Goal: Information Seeking & Learning: Learn about a topic

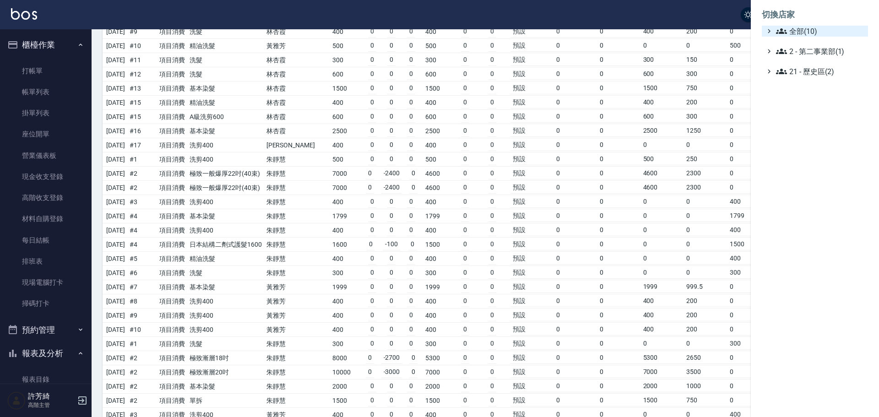
scroll to position [705, 0]
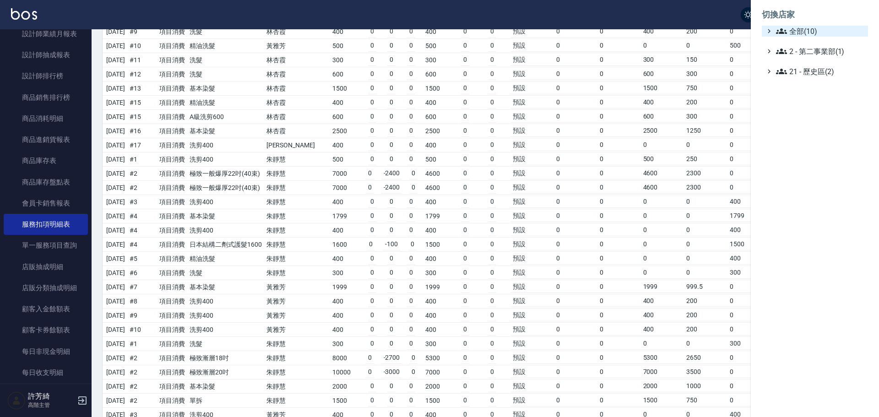
click at [810, 31] on span "全部(10)" at bounding box center [820, 31] width 88 height 11
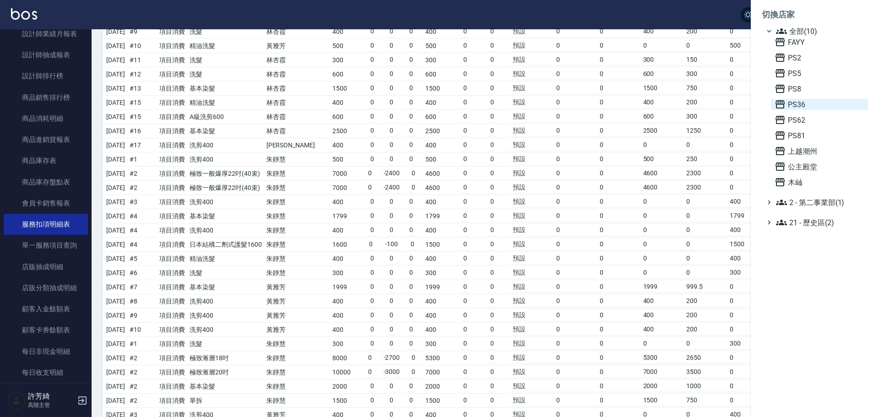
click at [793, 103] on span "PS36" at bounding box center [819, 104] width 90 height 11
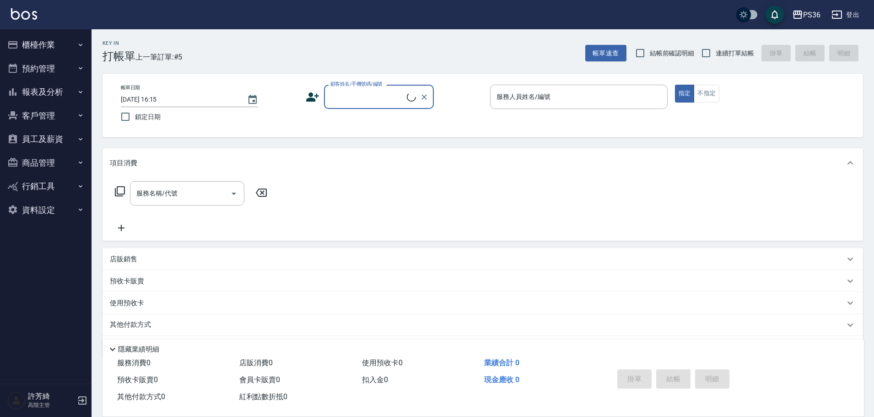
click at [53, 136] on button "員工及薪資" at bounding box center [46, 139] width 84 height 24
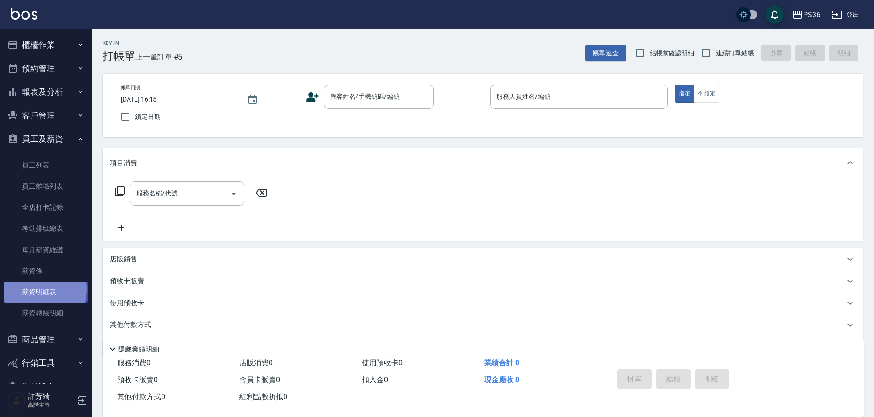
click at [43, 289] on link "薪資明細表" at bounding box center [46, 292] width 84 height 21
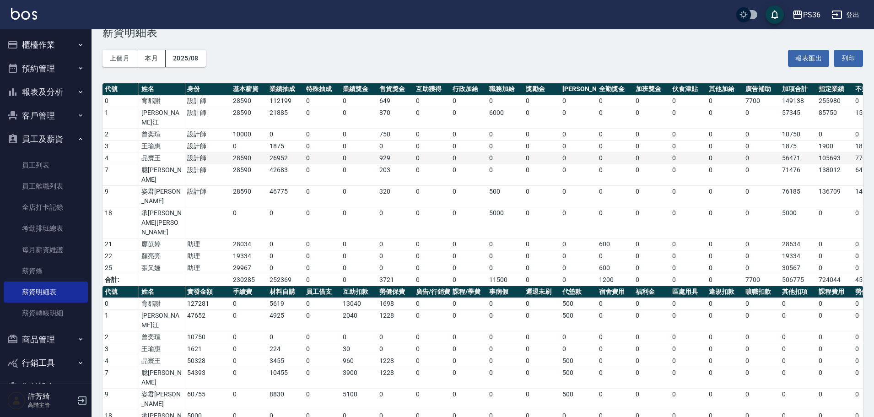
scroll to position [24, 0]
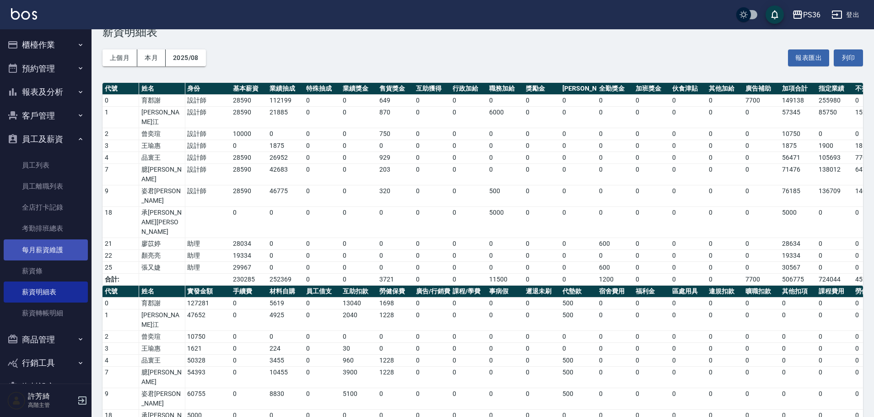
click at [58, 248] on link "每月薪資維護" at bounding box center [46, 249] width 84 height 21
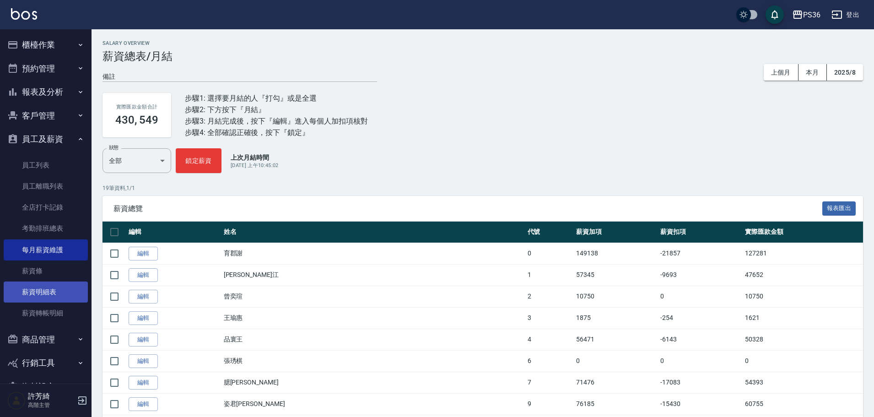
click at [46, 301] on link "薪資明細表" at bounding box center [46, 292] width 84 height 21
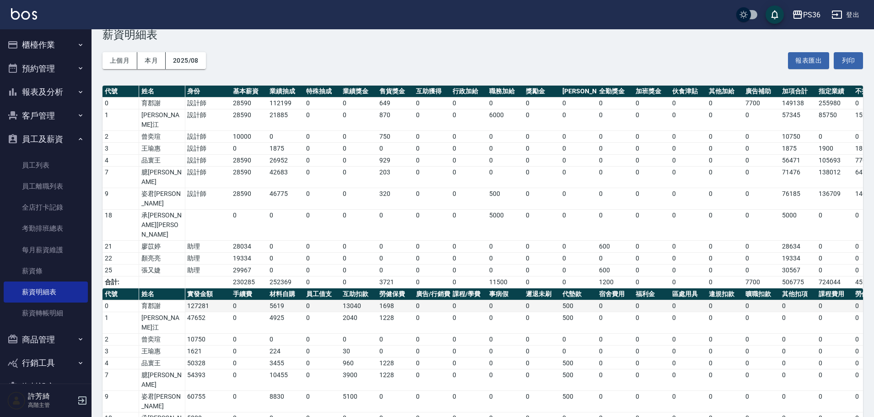
scroll to position [24, 0]
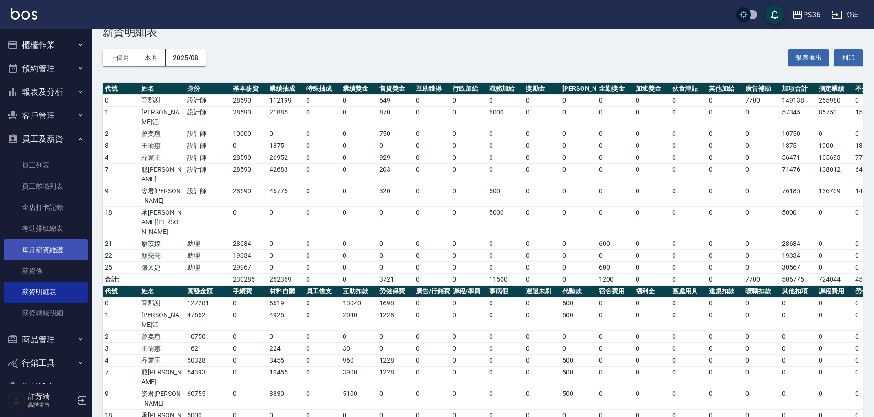
click at [53, 248] on link "每月薪資維護" at bounding box center [46, 249] width 84 height 21
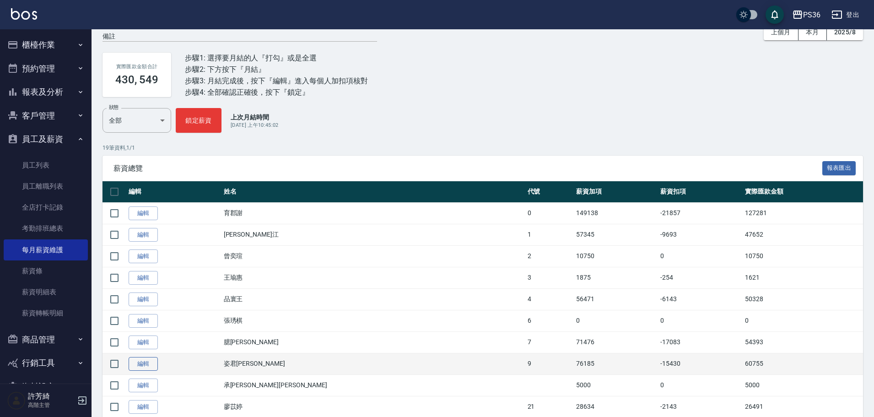
scroll to position [92, 0]
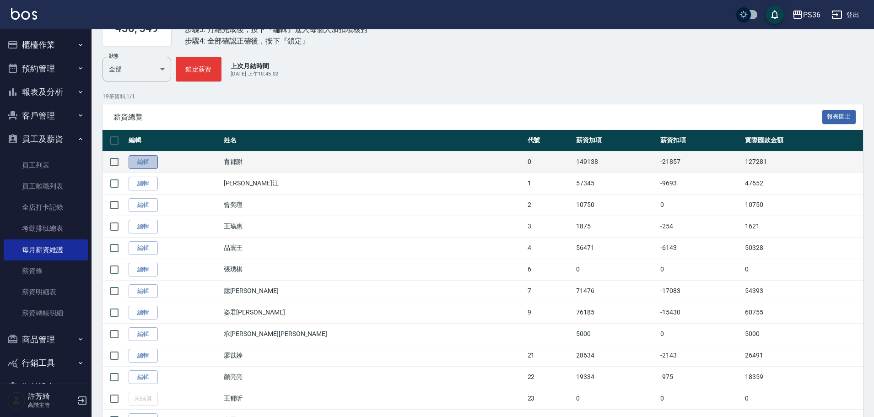
click at [137, 162] on link "編輯" at bounding box center [143, 162] width 29 height 14
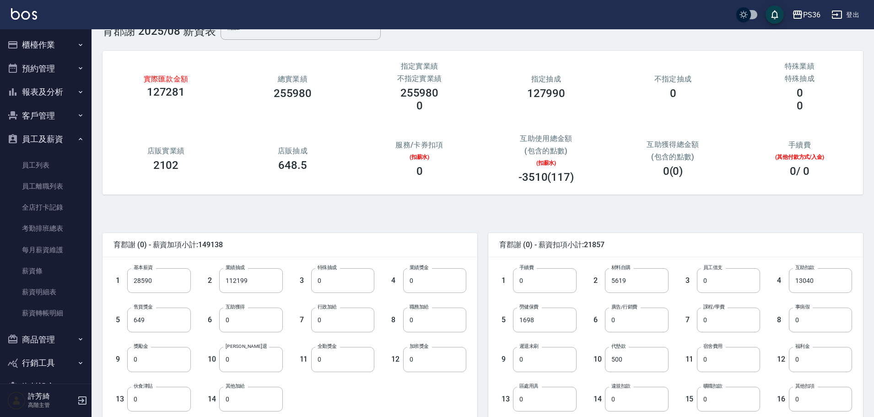
scroll to position [46, 0]
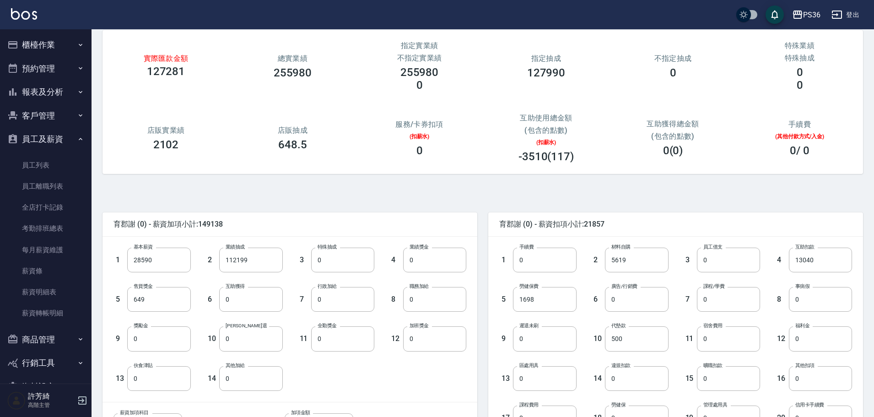
click at [46, 145] on button "員工及薪資" at bounding box center [46, 139] width 84 height 24
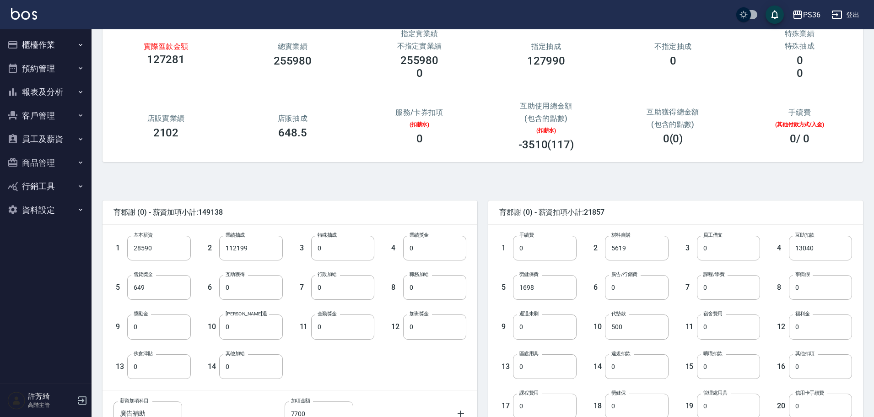
scroll to position [178, 0]
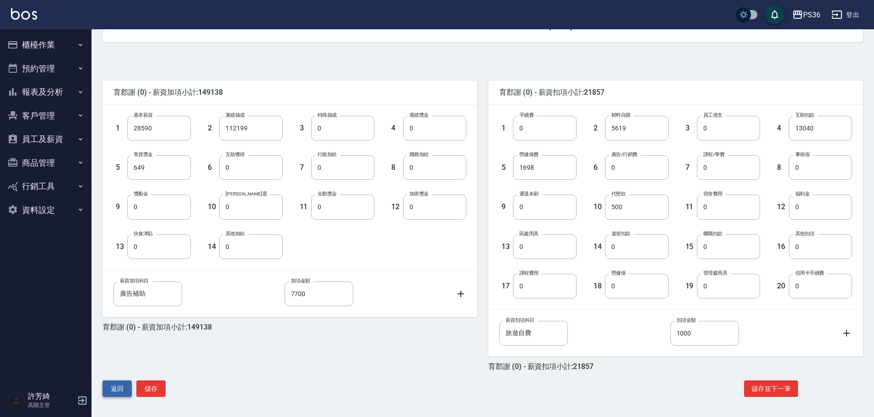
click at [120, 391] on button "返回" at bounding box center [117, 388] width 29 height 17
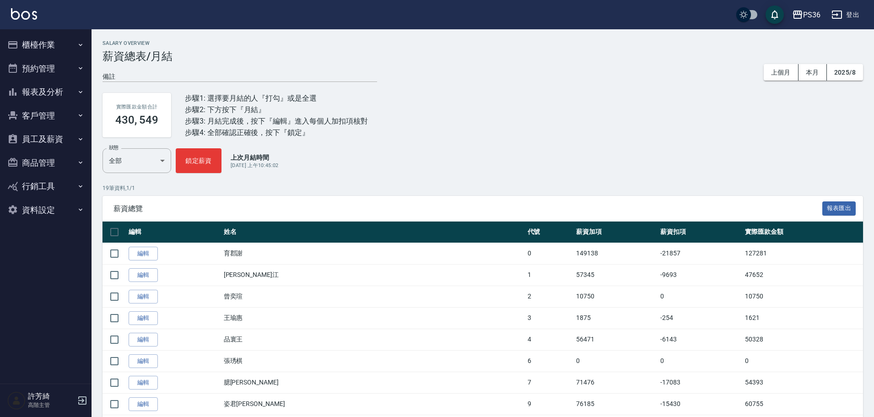
click at [49, 39] on button "櫃檯作業" at bounding box center [46, 45] width 84 height 24
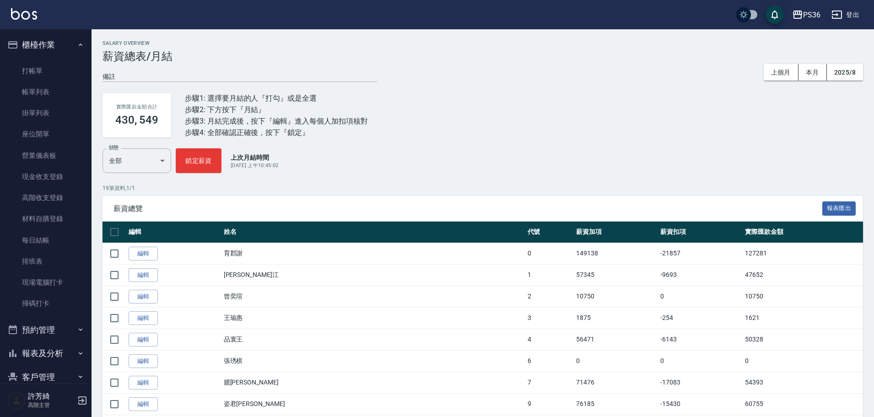
click at [49, 43] on button "櫃檯作業" at bounding box center [46, 45] width 84 height 24
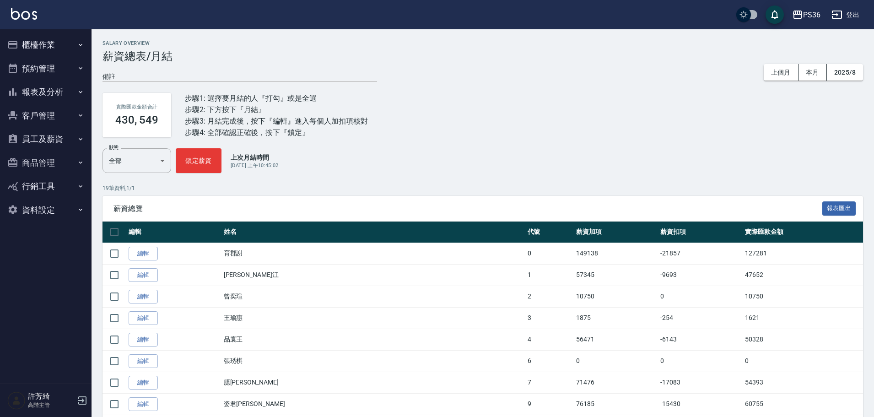
click at [49, 43] on button "櫃檯作業" at bounding box center [46, 45] width 84 height 24
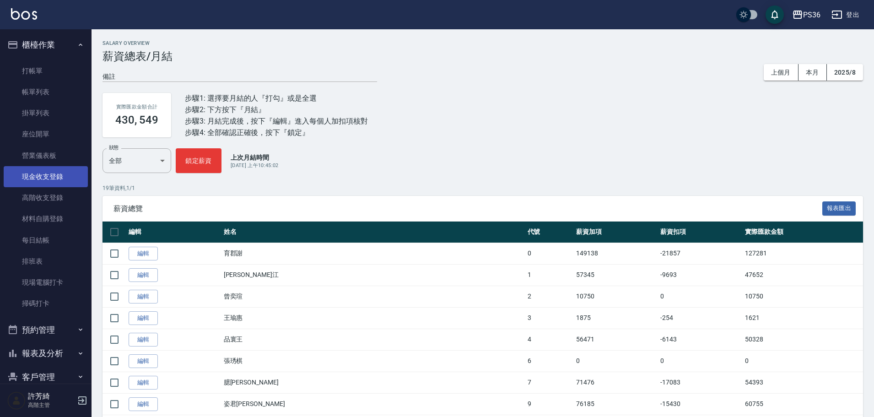
click at [43, 176] on link "現金收支登錄" at bounding box center [46, 176] width 84 height 21
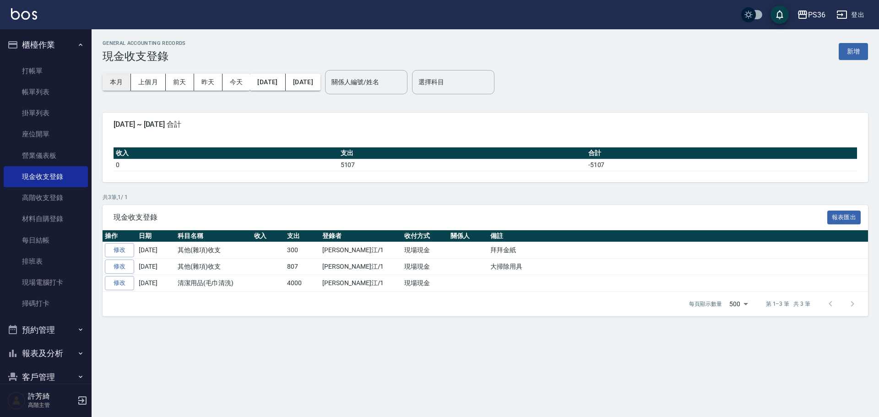
click at [127, 81] on button "本月" at bounding box center [117, 82] width 28 height 17
click at [147, 80] on button "上個月" at bounding box center [148, 82] width 35 height 17
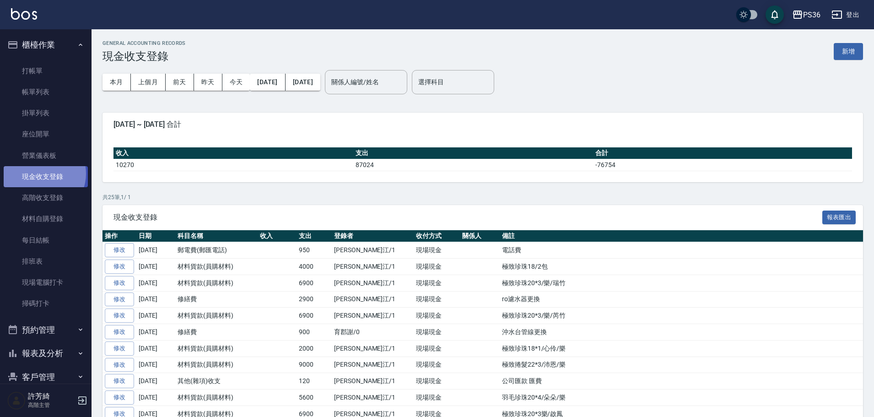
click at [40, 174] on link "現金收支登錄" at bounding box center [46, 176] width 84 height 21
click at [118, 81] on button "本月" at bounding box center [117, 82] width 28 height 17
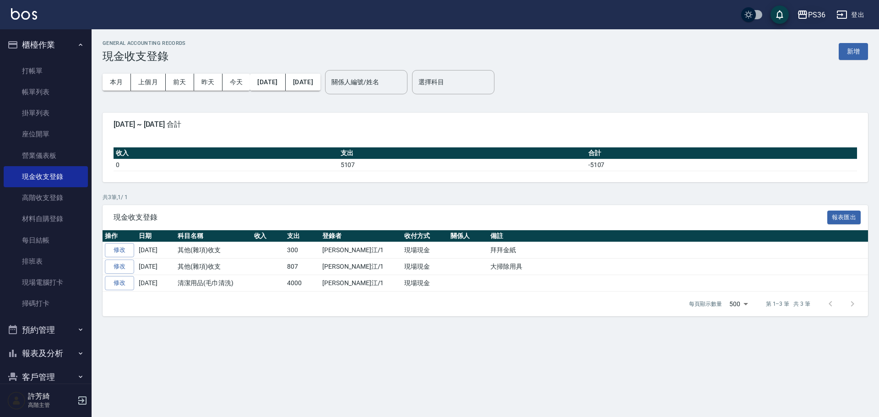
click at [810, 12] on div "PS36" at bounding box center [816, 14] width 17 height 11
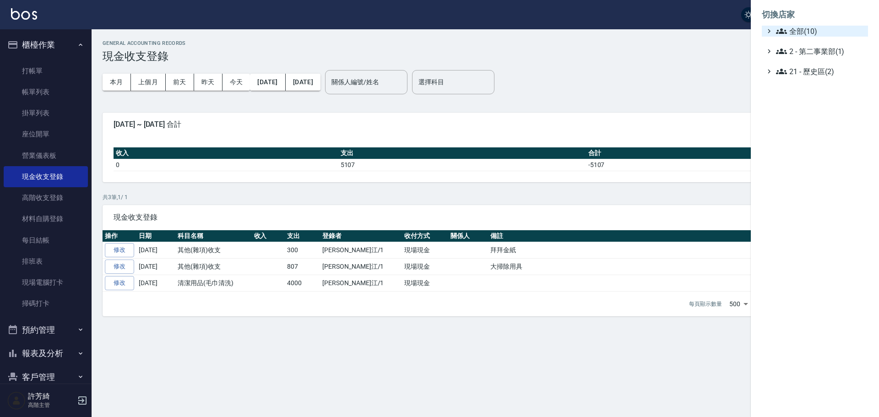
click at [813, 29] on span "全部(10)" at bounding box center [820, 31] width 88 height 11
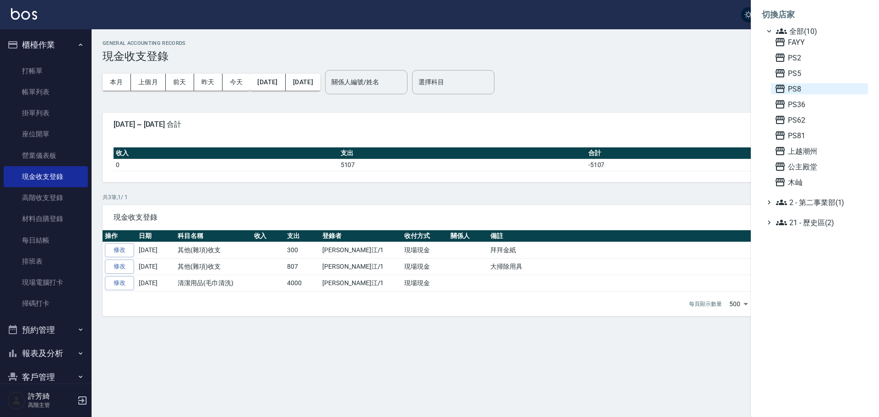
click at [804, 91] on span "PS8" at bounding box center [819, 88] width 90 height 11
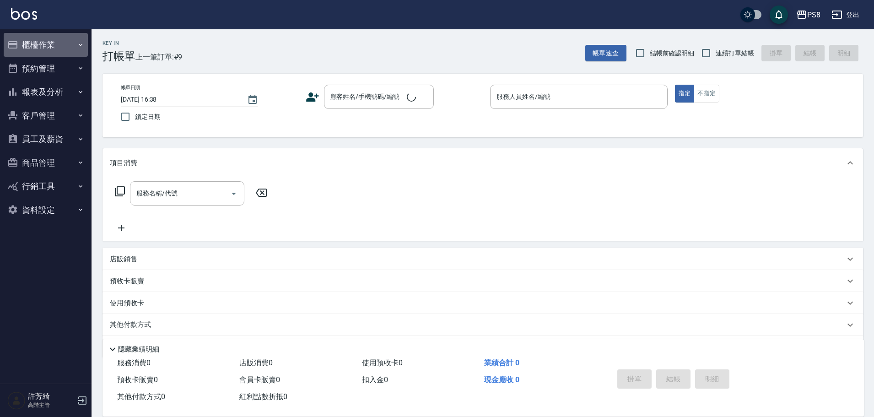
click at [44, 51] on button "櫃檯作業" at bounding box center [46, 45] width 84 height 24
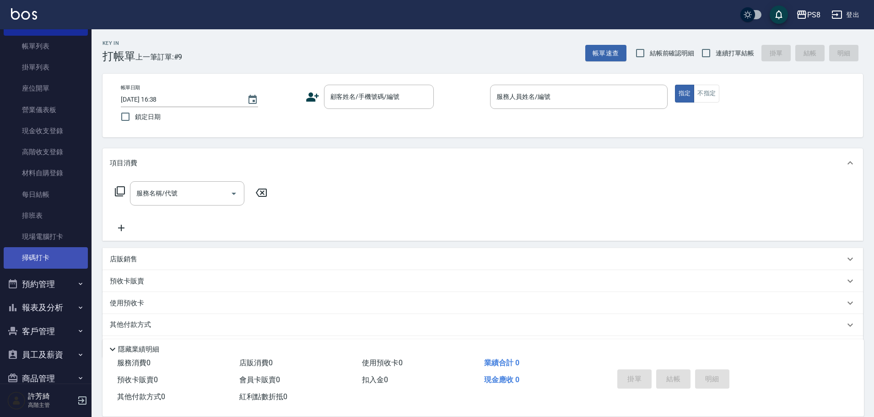
scroll to position [110, 0]
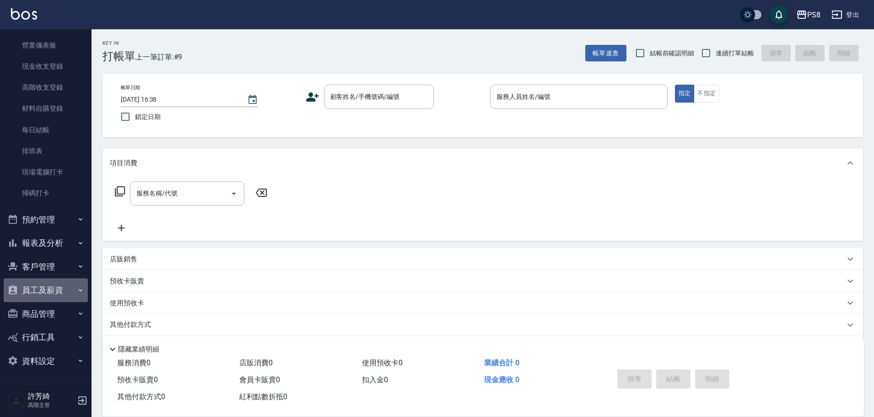
click at [54, 289] on button "員工及薪資" at bounding box center [46, 290] width 84 height 24
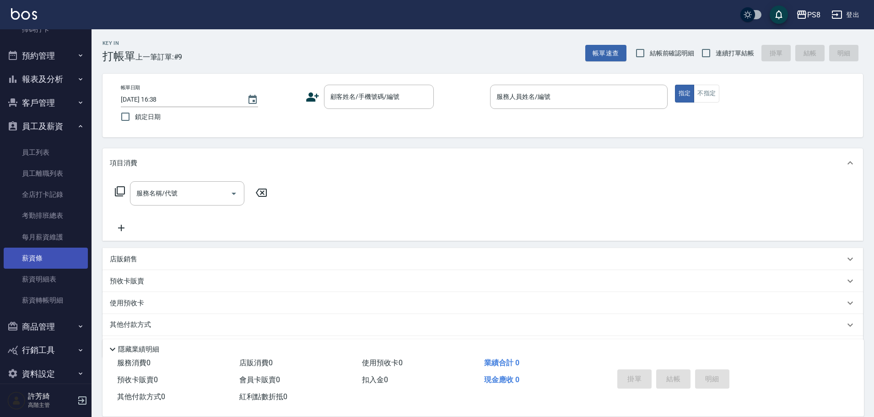
scroll to position [287, 0]
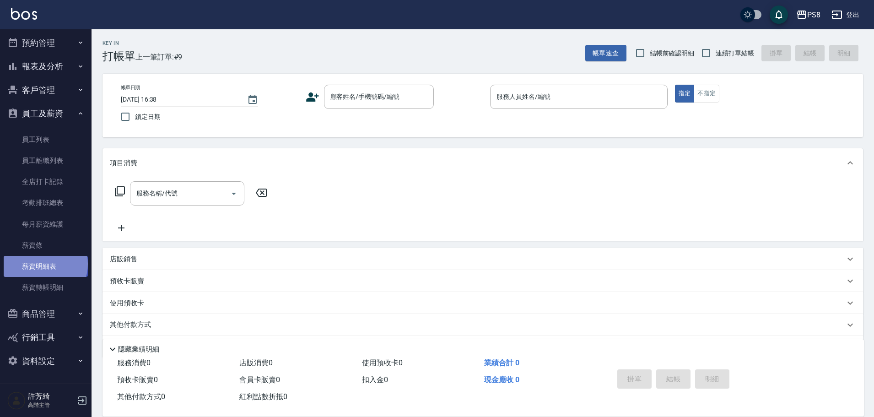
click at [44, 264] on link "薪資明細表" at bounding box center [46, 266] width 84 height 21
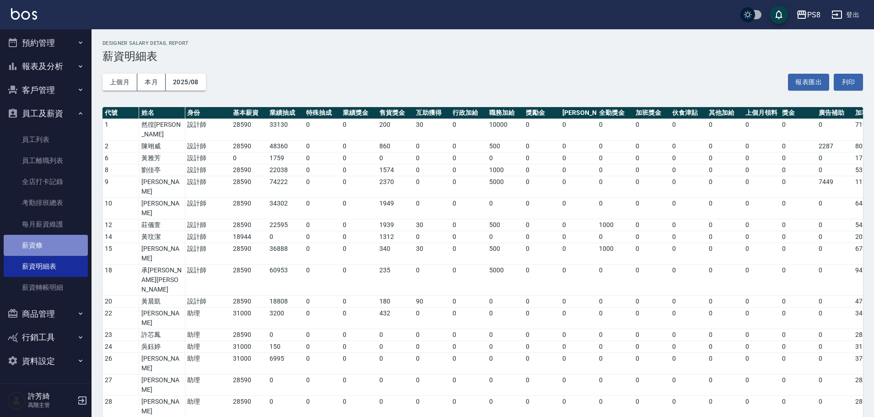
click at [48, 240] on link "薪資條" at bounding box center [46, 245] width 84 height 21
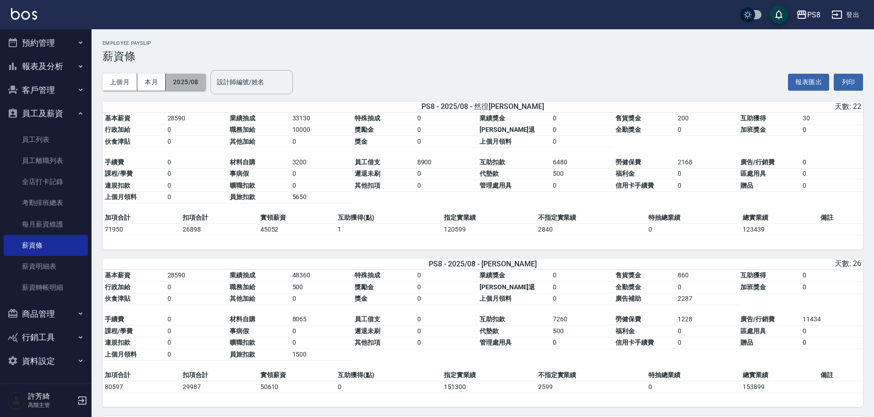
click at [186, 81] on button "2025/08" at bounding box center [186, 82] width 40 height 17
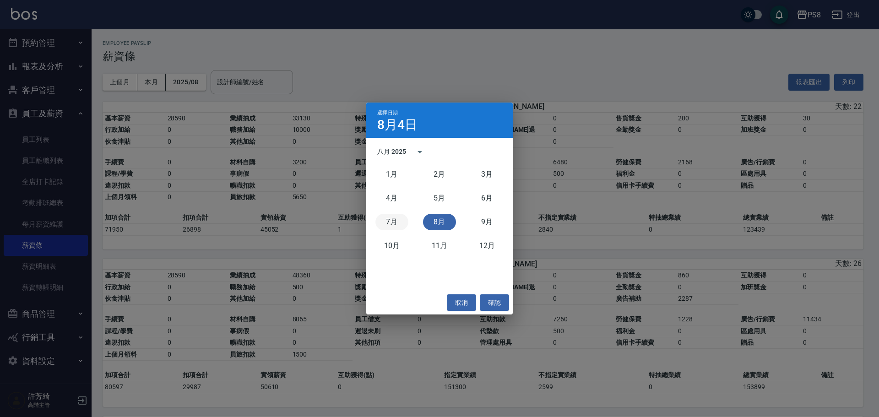
click at [394, 221] on button "7月" at bounding box center [391, 222] width 33 height 16
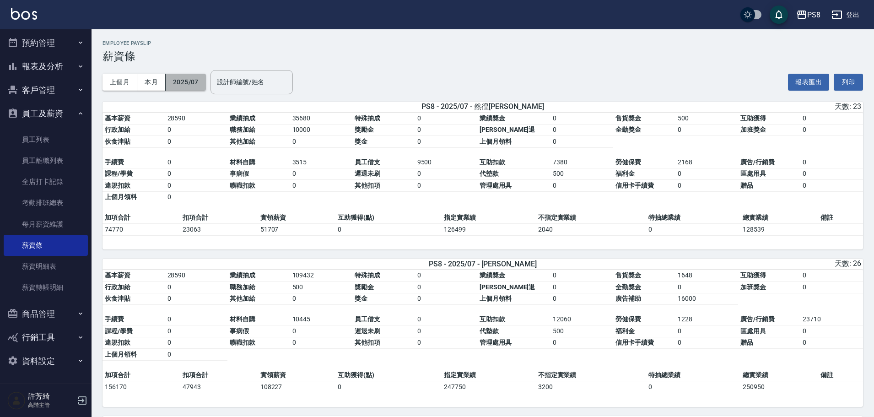
click at [199, 87] on button "2025/07" at bounding box center [186, 82] width 40 height 17
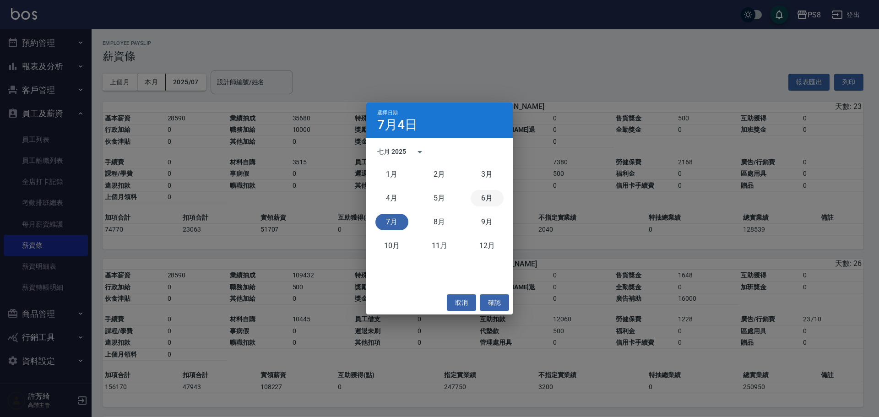
click at [489, 192] on button "6月" at bounding box center [487, 198] width 33 height 16
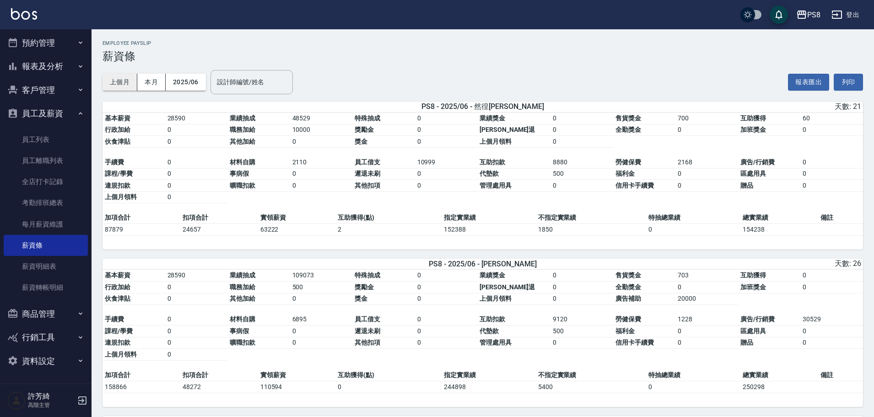
click at [126, 83] on button "上個月" at bounding box center [120, 82] width 35 height 17
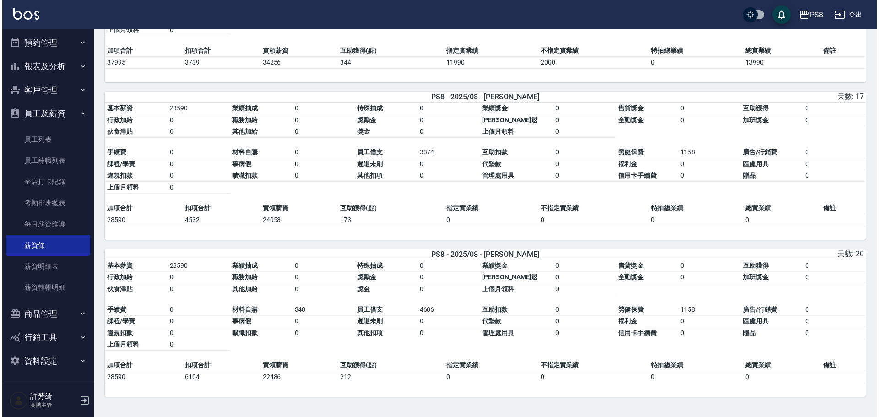
scroll to position [2392, 0]
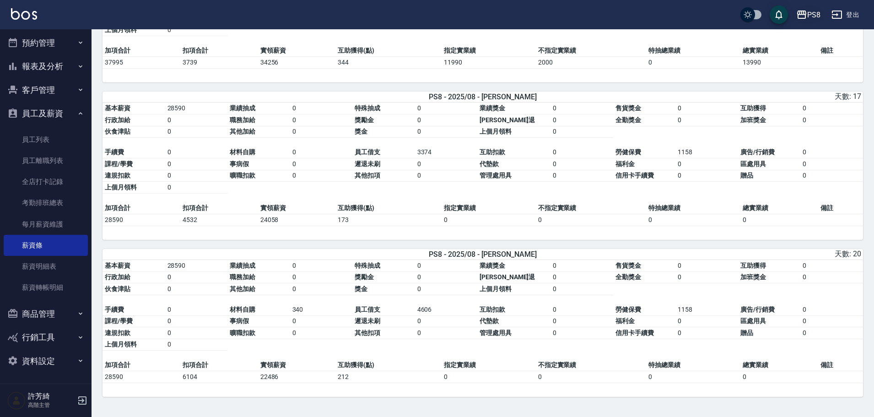
click at [811, 11] on div "PS8" at bounding box center [813, 14] width 13 height 11
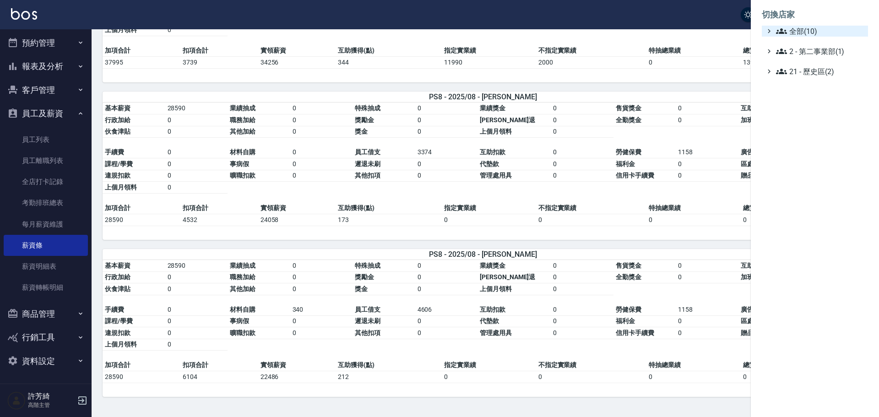
click at [811, 29] on span "全部(10)" at bounding box center [820, 31] width 88 height 11
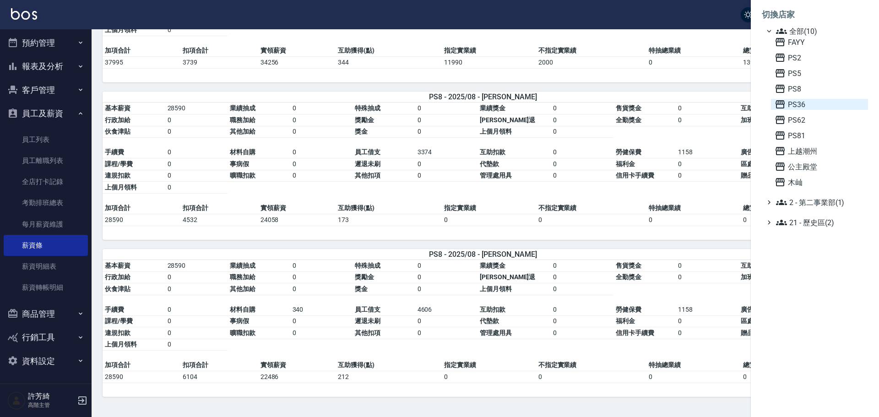
click at [796, 100] on span "PS36" at bounding box center [819, 104] width 90 height 11
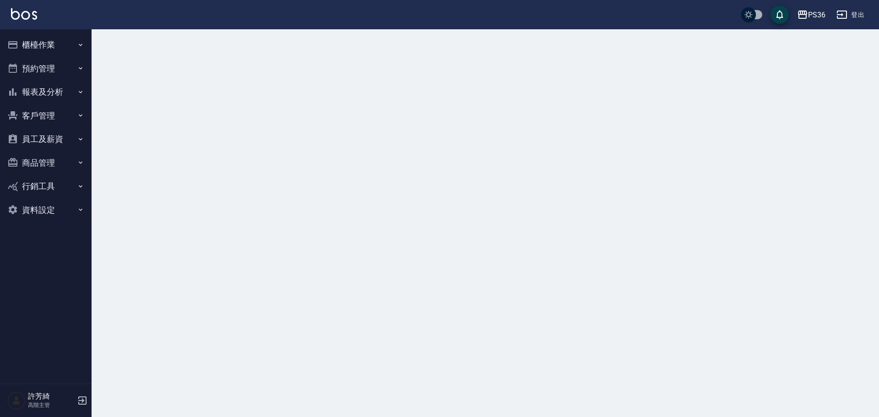
click at [39, 41] on button "櫃檯作業" at bounding box center [46, 45] width 84 height 24
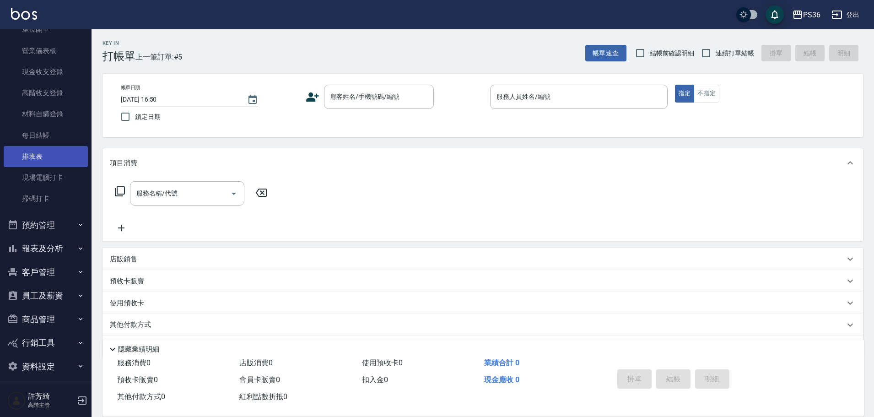
scroll to position [110, 0]
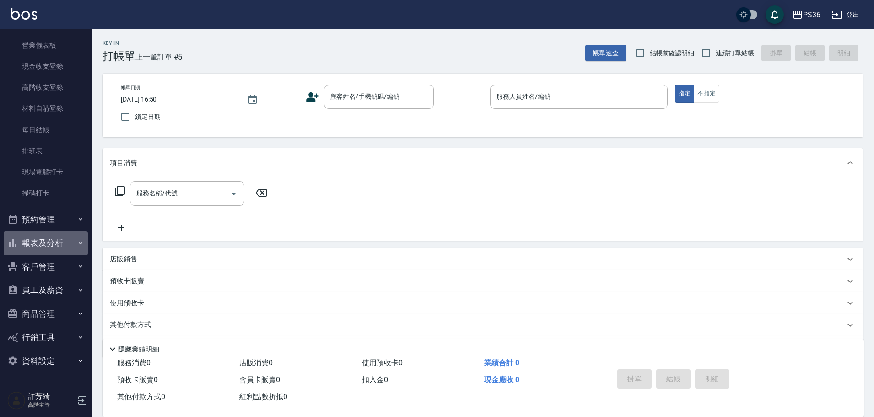
click at [51, 244] on button "報表及分析" at bounding box center [46, 243] width 84 height 24
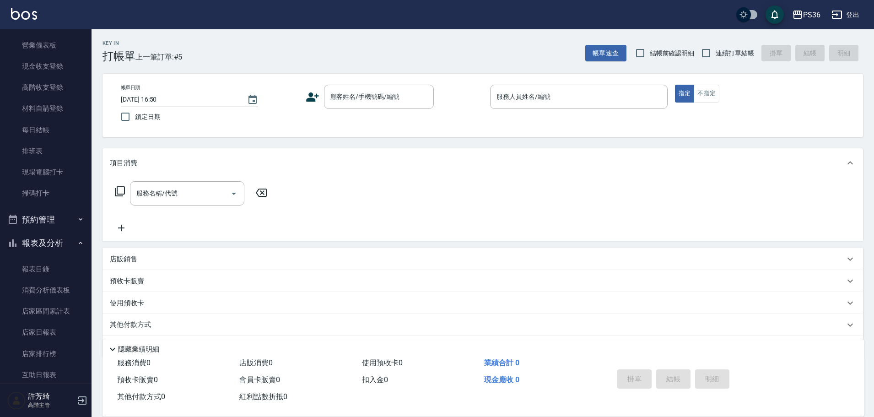
click at [38, 240] on button "報表及分析" at bounding box center [46, 243] width 84 height 24
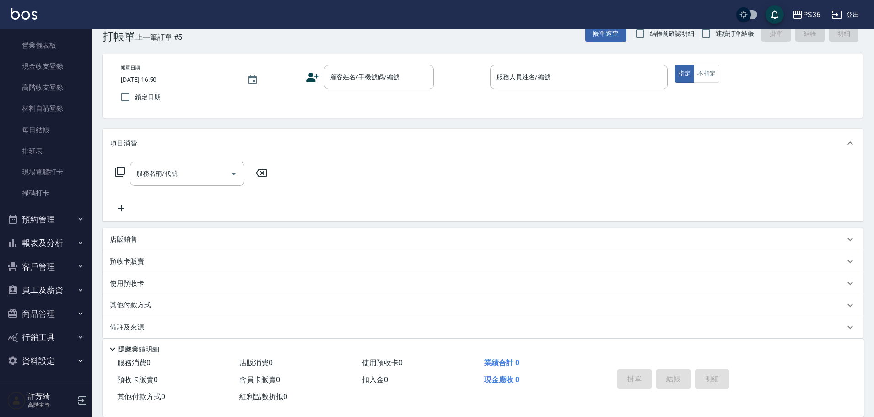
scroll to position [29, 0]
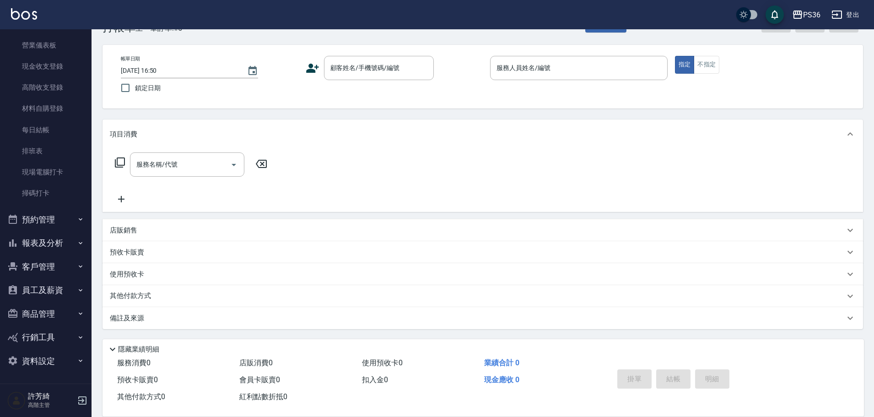
click at [39, 287] on button "員工及薪資" at bounding box center [46, 290] width 84 height 24
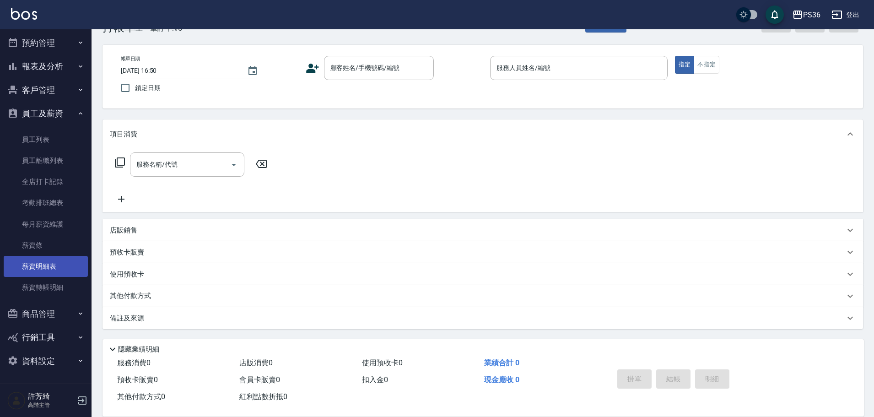
click at [48, 260] on link "薪資明細表" at bounding box center [46, 266] width 84 height 21
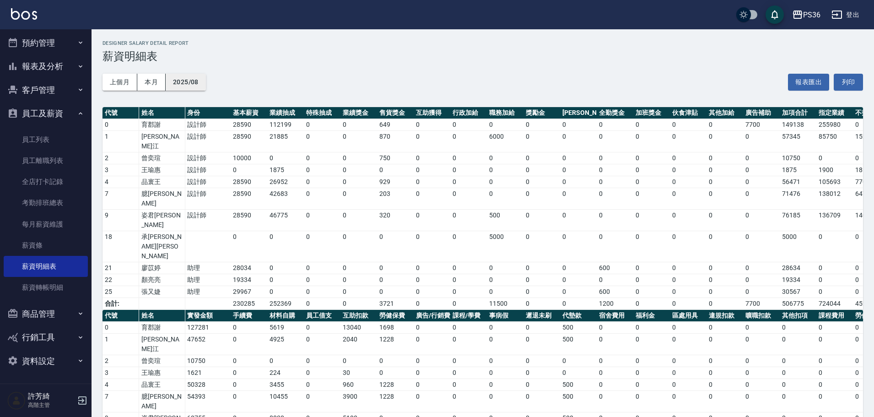
click at [185, 81] on button "2025/08" at bounding box center [186, 82] width 40 height 17
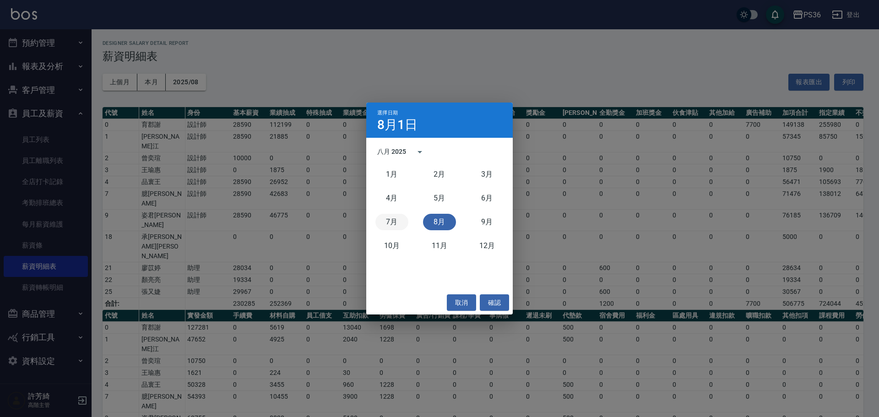
drag, startPoint x: 393, startPoint y: 220, endPoint x: 403, endPoint y: 224, distance: 10.9
click at [393, 221] on button "7月" at bounding box center [391, 222] width 33 height 16
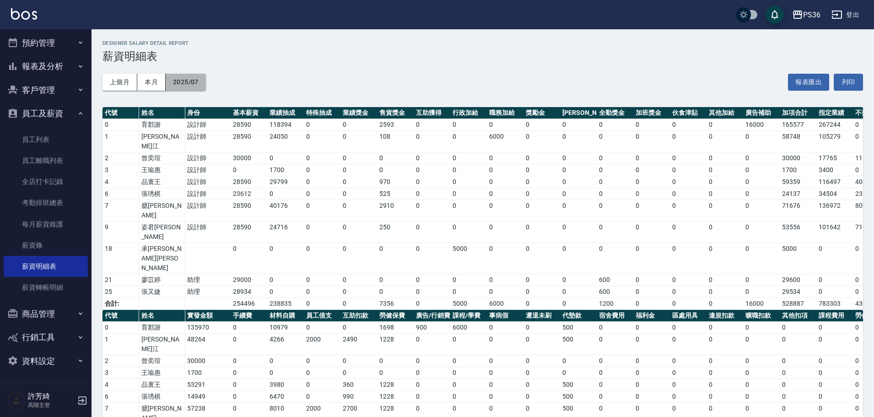
click at [197, 82] on button "2025/07" at bounding box center [186, 82] width 40 height 17
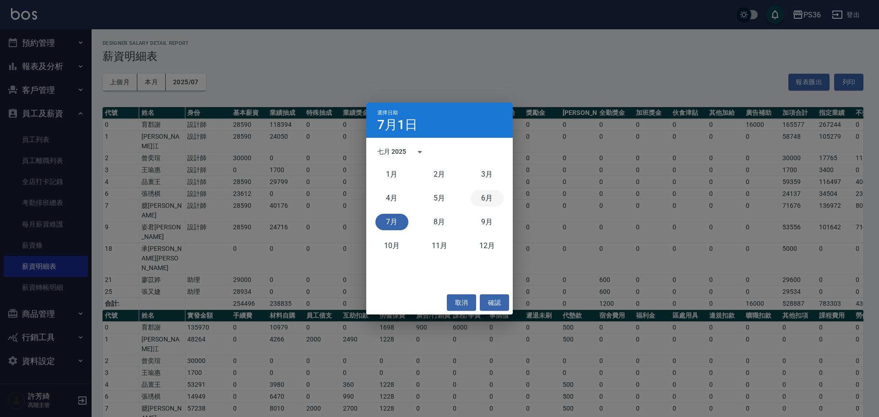
click at [489, 200] on button "6月" at bounding box center [487, 198] width 33 height 16
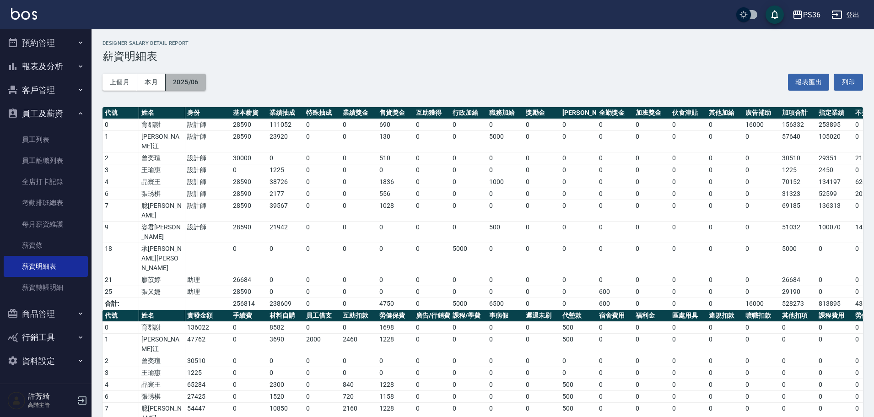
click at [185, 83] on button "2025/06" at bounding box center [186, 82] width 40 height 17
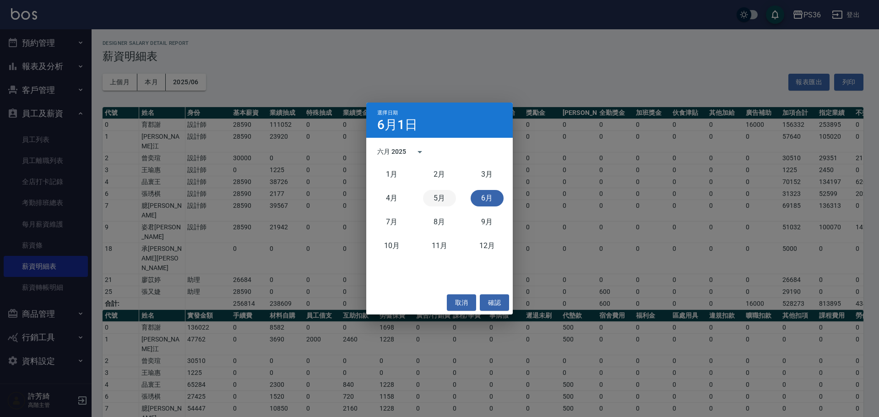
click at [448, 203] on button "5月" at bounding box center [439, 198] width 33 height 16
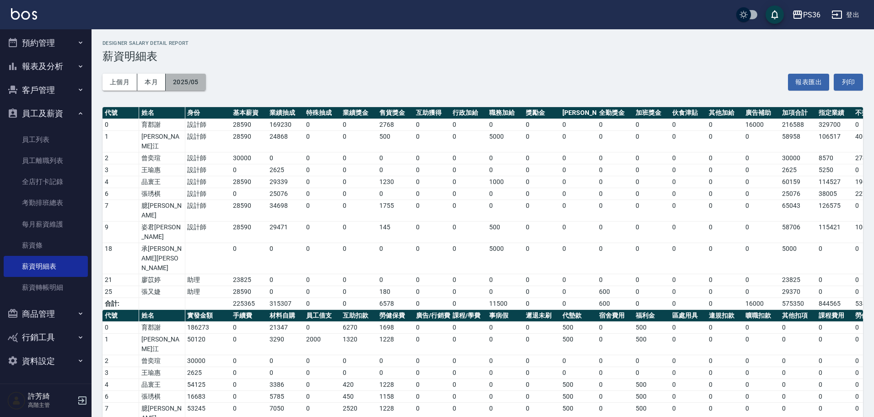
click at [193, 80] on button "2025/05" at bounding box center [186, 82] width 40 height 17
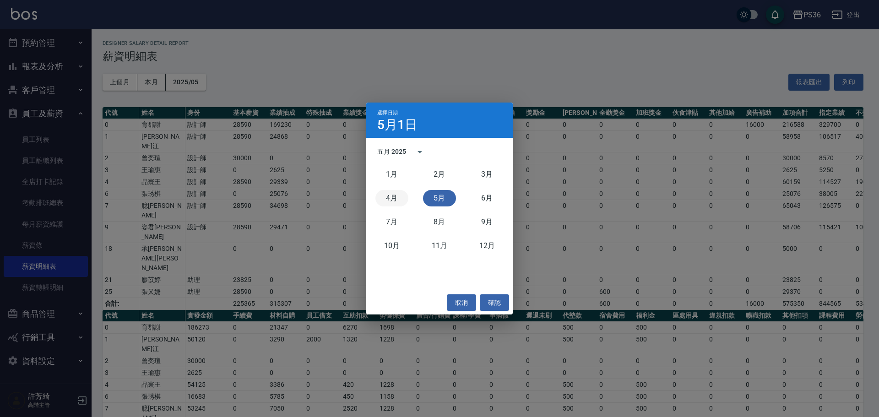
click at [401, 195] on button "4月" at bounding box center [391, 198] width 33 height 16
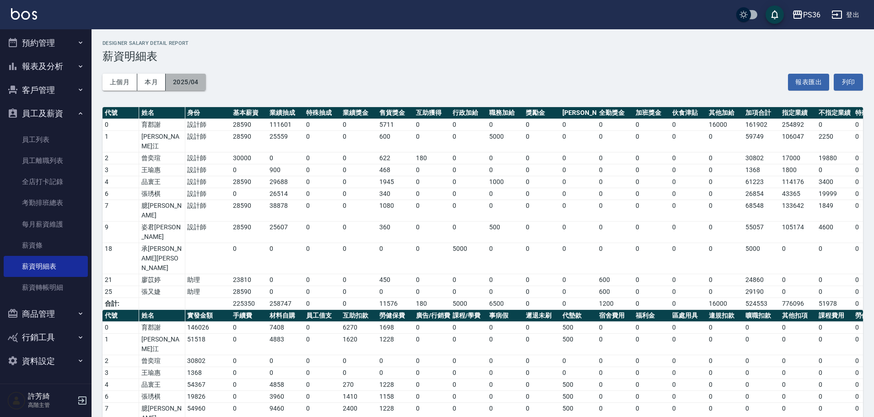
click at [203, 85] on button "2025/04" at bounding box center [186, 82] width 40 height 17
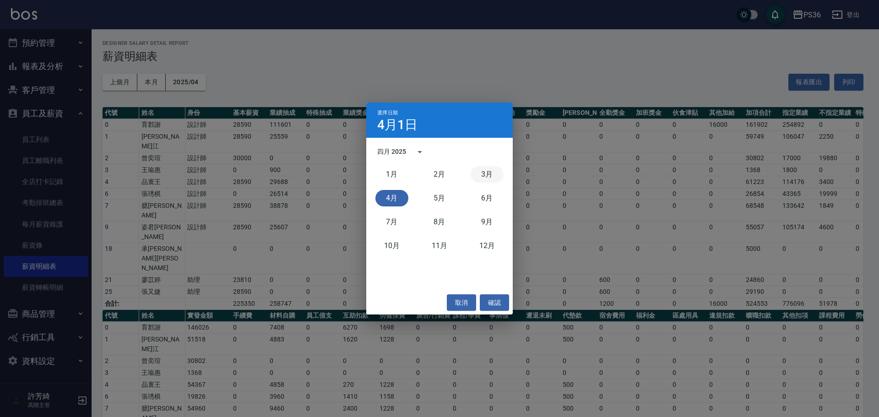
click at [489, 178] on button "3月" at bounding box center [487, 174] width 33 height 16
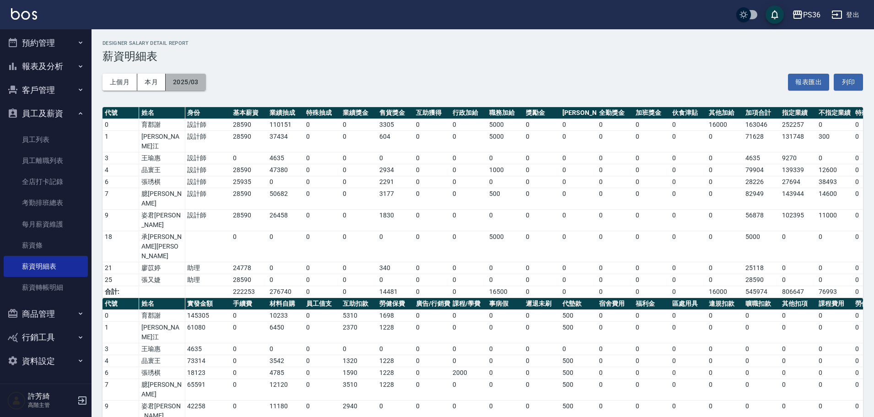
click at [190, 79] on button "2025/03" at bounding box center [186, 82] width 40 height 17
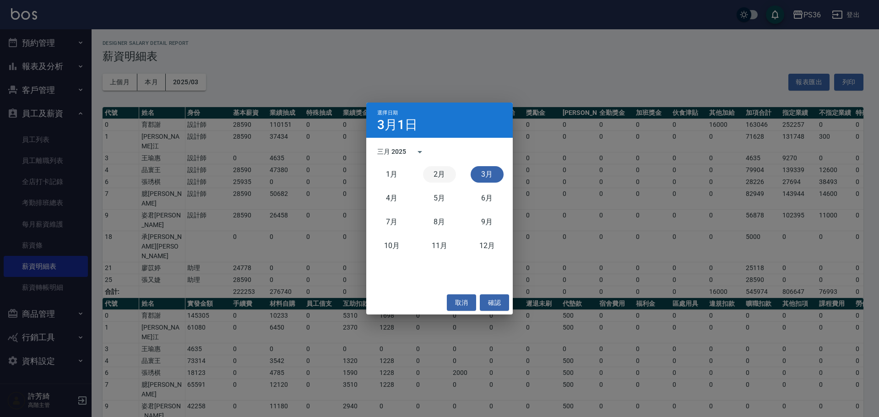
click at [429, 172] on button "2月" at bounding box center [439, 174] width 33 height 16
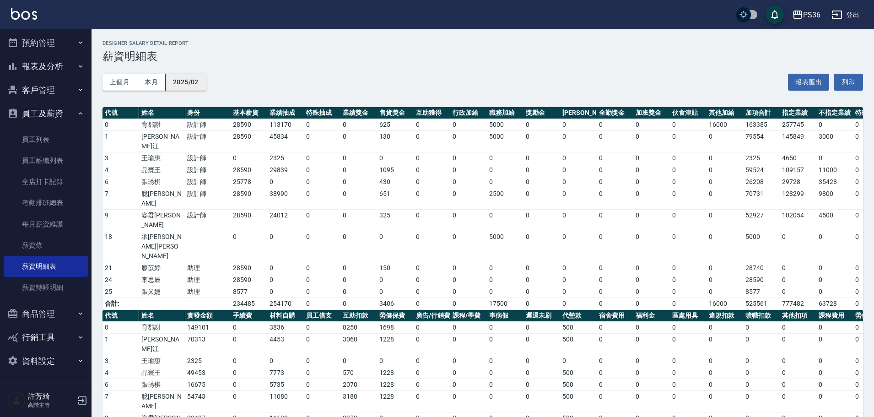
click at [195, 76] on button "2025/02" at bounding box center [186, 82] width 40 height 17
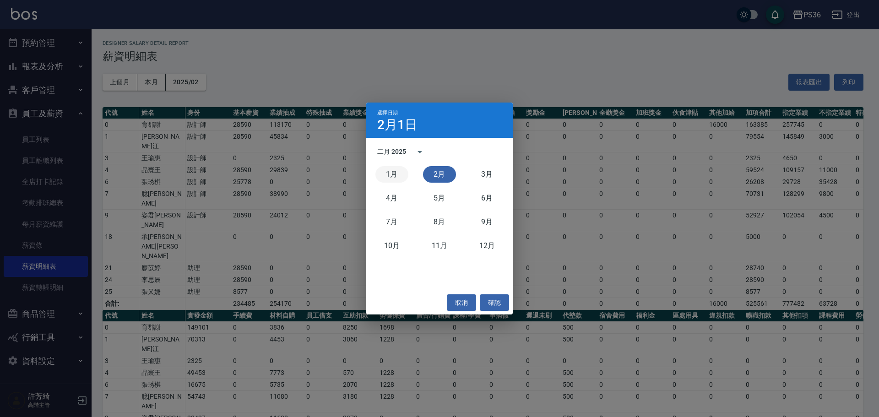
click at [385, 174] on button "1月" at bounding box center [391, 174] width 33 height 16
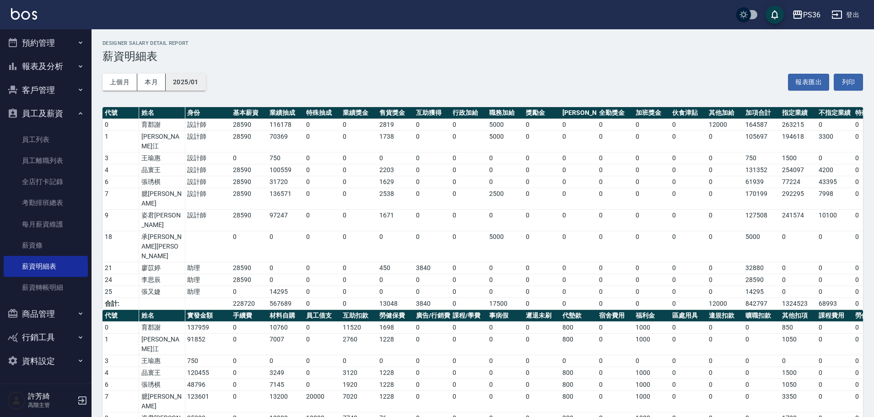
click at [187, 82] on button "2025/01" at bounding box center [186, 82] width 40 height 17
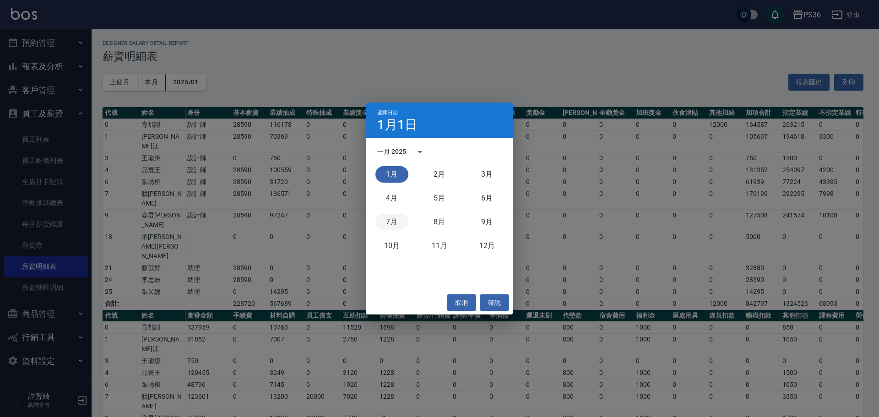
click at [393, 219] on button "7月" at bounding box center [391, 222] width 33 height 16
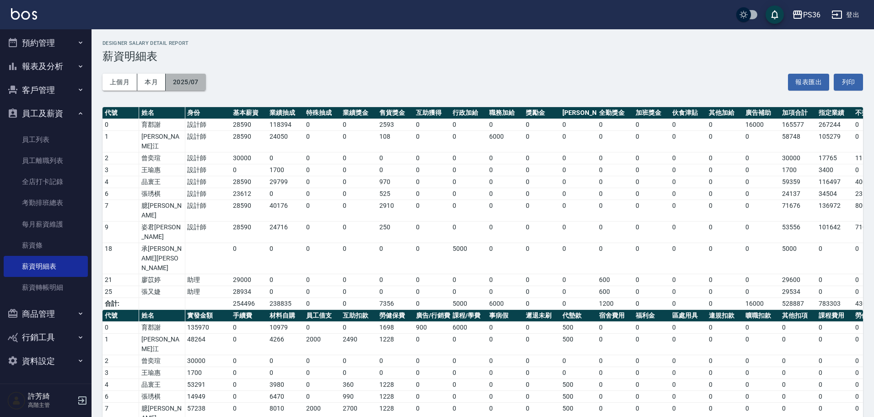
click at [189, 87] on button "2025/07" at bounding box center [186, 82] width 40 height 17
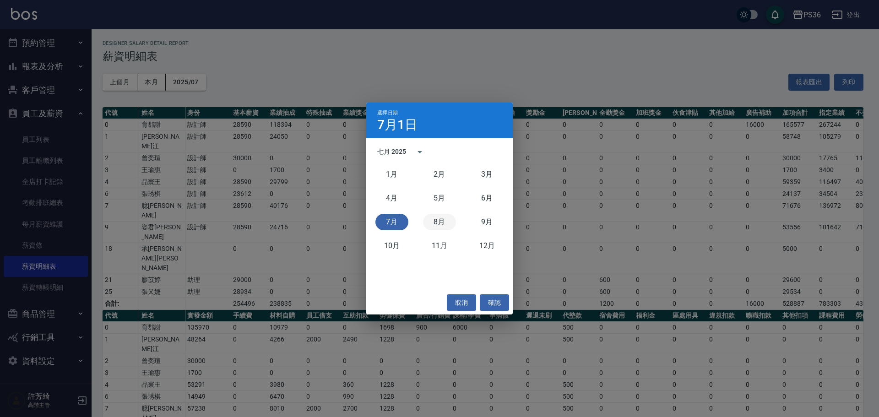
click at [429, 221] on button "8月" at bounding box center [439, 222] width 33 height 16
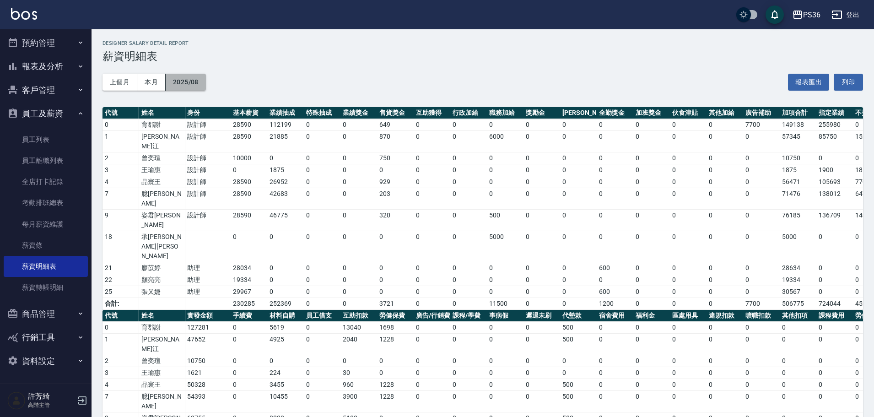
click at [188, 89] on button "2025/08" at bounding box center [186, 82] width 40 height 17
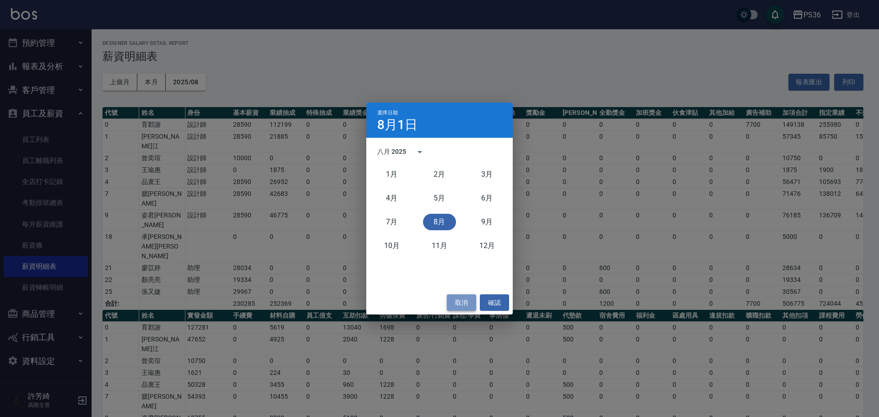
click at [460, 308] on button "取消" at bounding box center [461, 302] width 29 height 17
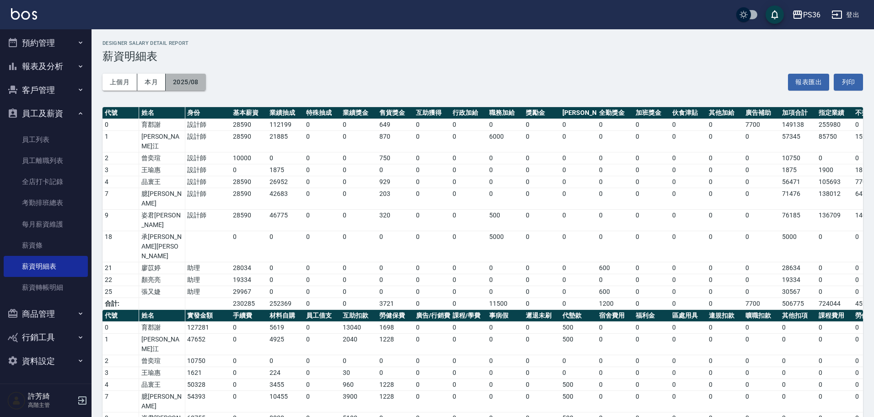
click at [200, 82] on button "2025/08" at bounding box center [186, 82] width 40 height 17
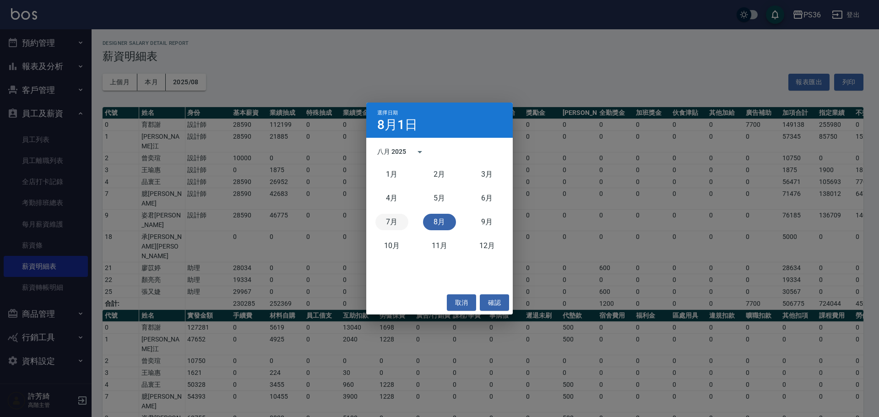
click at [397, 215] on button "7月" at bounding box center [391, 222] width 33 height 16
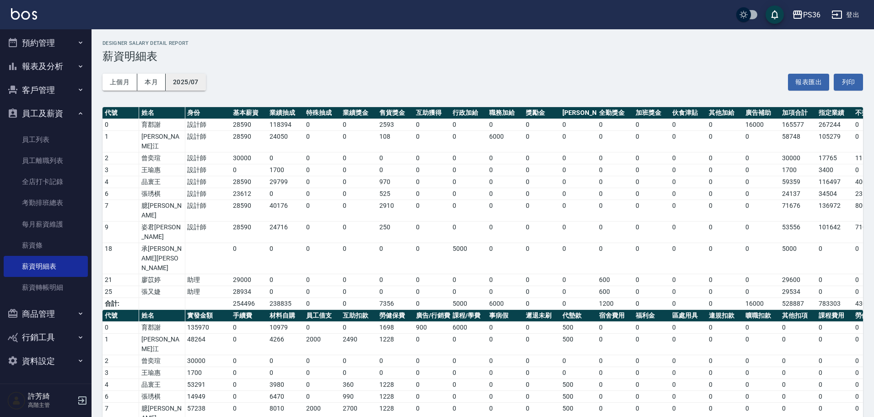
click at [175, 81] on button "2025/07" at bounding box center [186, 82] width 40 height 17
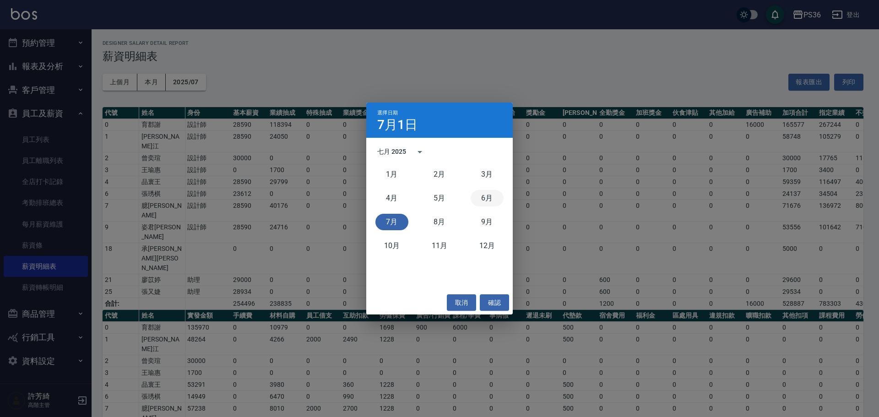
click at [492, 198] on button "6月" at bounding box center [487, 198] width 33 height 16
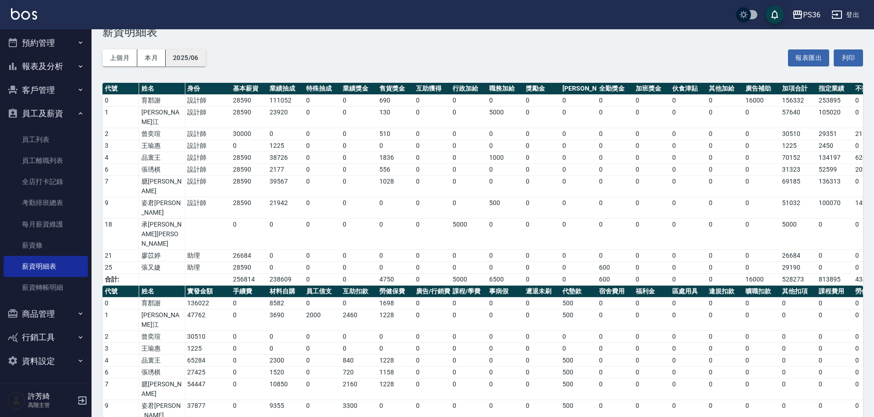
click at [198, 61] on button "2025/06" at bounding box center [186, 57] width 40 height 17
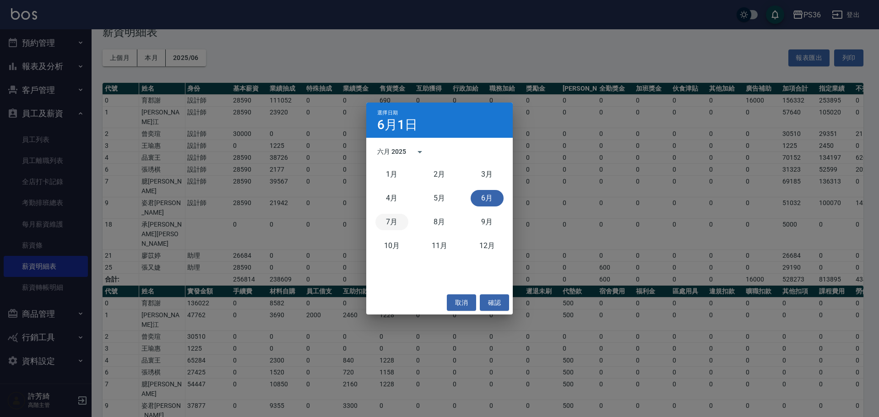
click at [388, 228] on button "7月" at bounding box center [391, 222] width 33 height 16
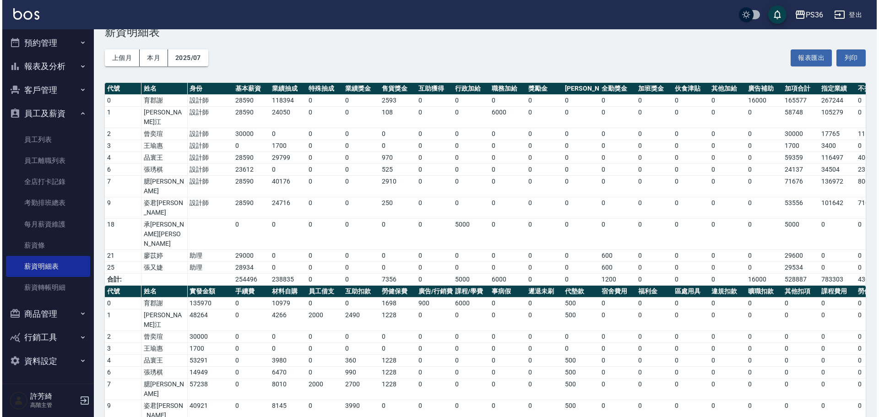
scroll to position [0, 173]
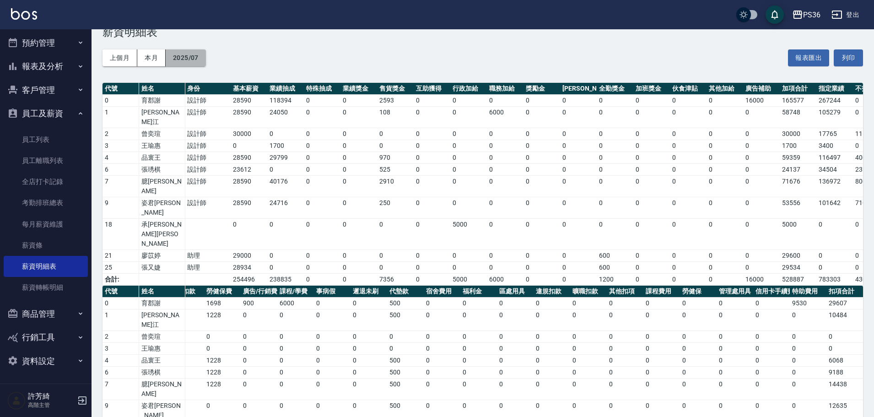
click at [178, 52] on button "2025/07" at bounding box center [186, 57] width 40 height 17
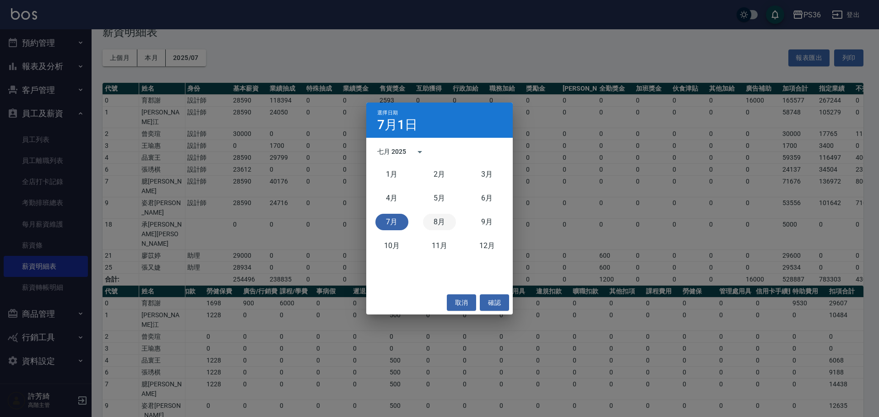
click at [442, 217] on button "8月" at bounding box center [439, 222] width 33 height 16
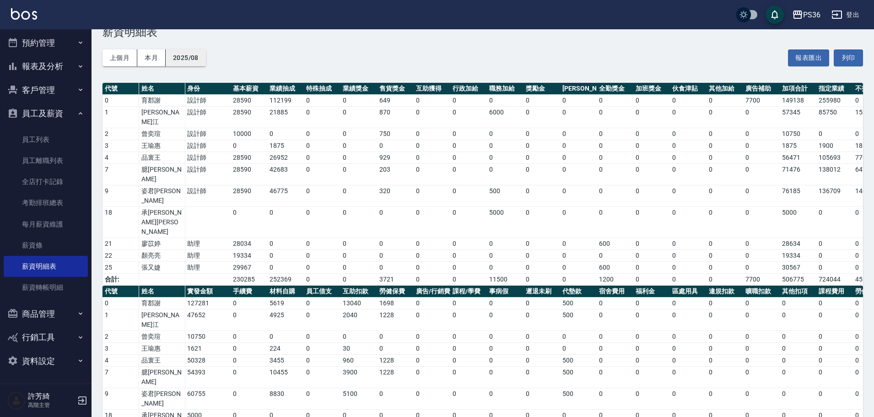
click at [182, 56] on button "2025/08" at bounding box center [186, 57] width 40 height 17
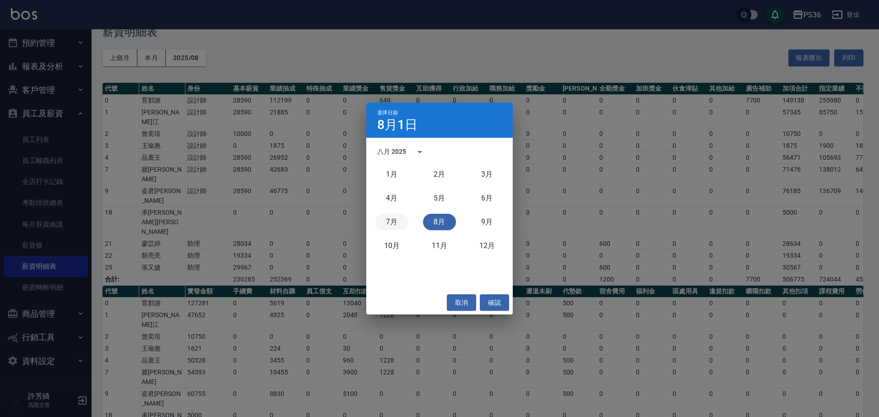
click at [391, 226] on button "7月" at bounding box center [391, 222] width 33 height 16
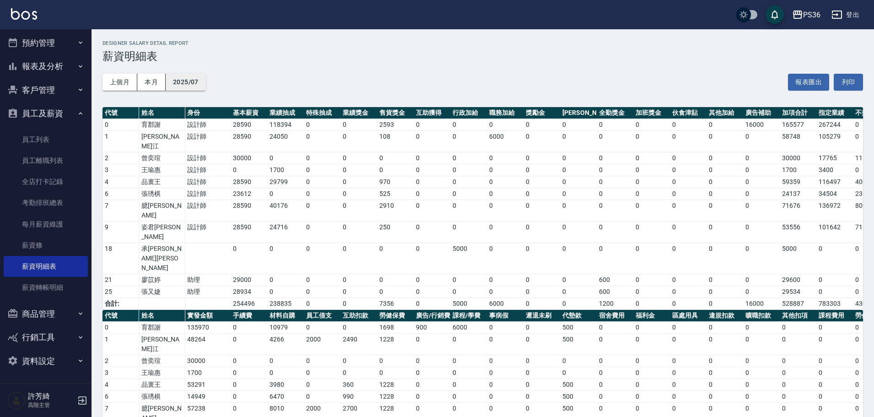
click at [185, 78] on button "2025/07" at bounding box center [186, 82] width 40 height 17
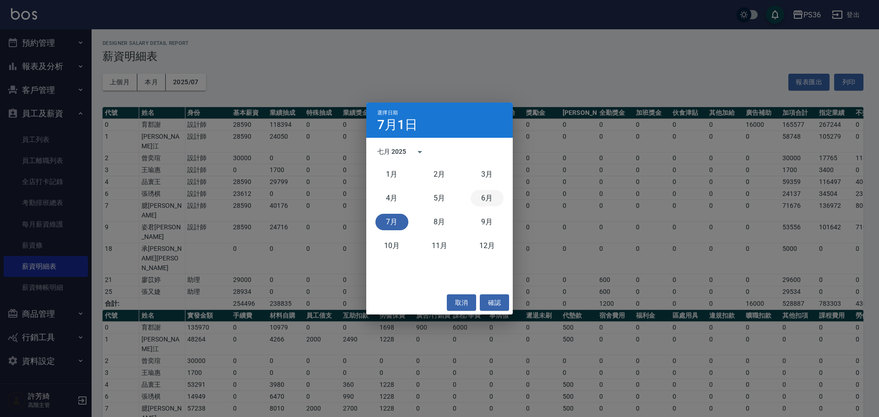
click at [481, 194] on button "6月" at bounding box center [487, 198] width 33 height 16
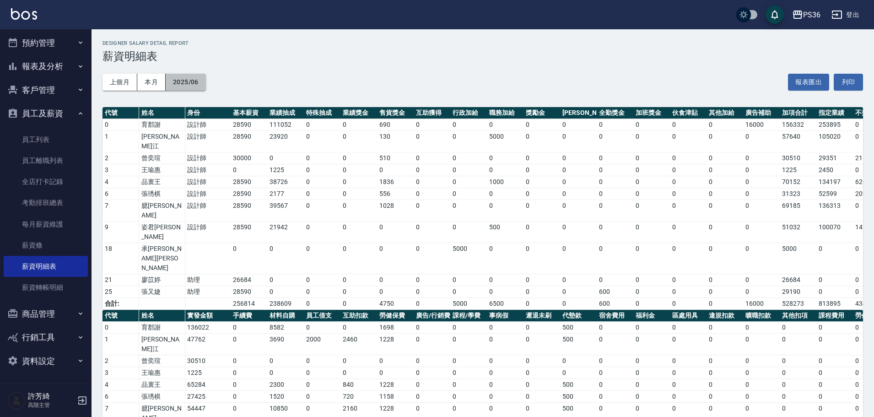
click at [187, 82] on button "2025/06" at bounding box center [186, 82] width 40 height 17
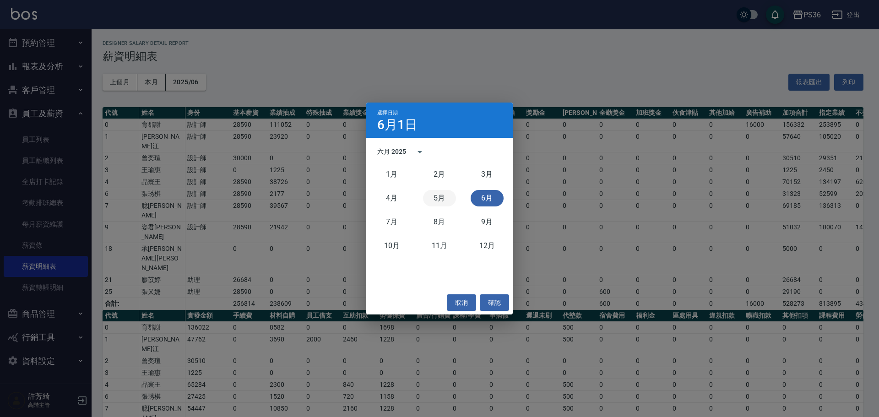
click at [445, 192] on button "5月" at bounding box center [439, 198] width 33 height 16
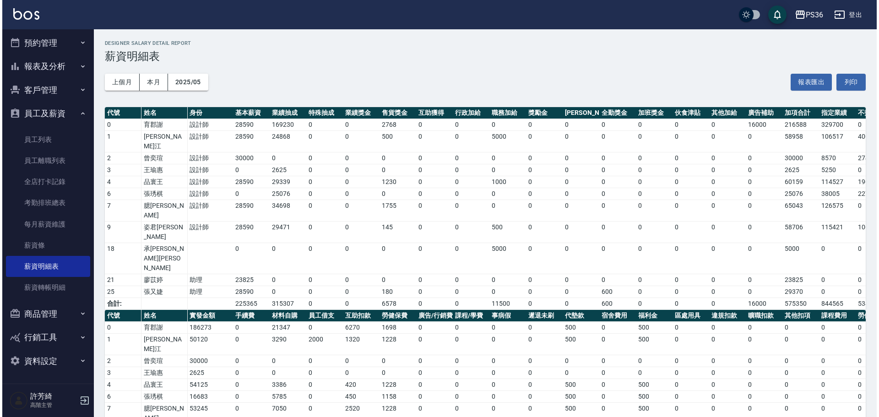
scroll to position [24, 0]
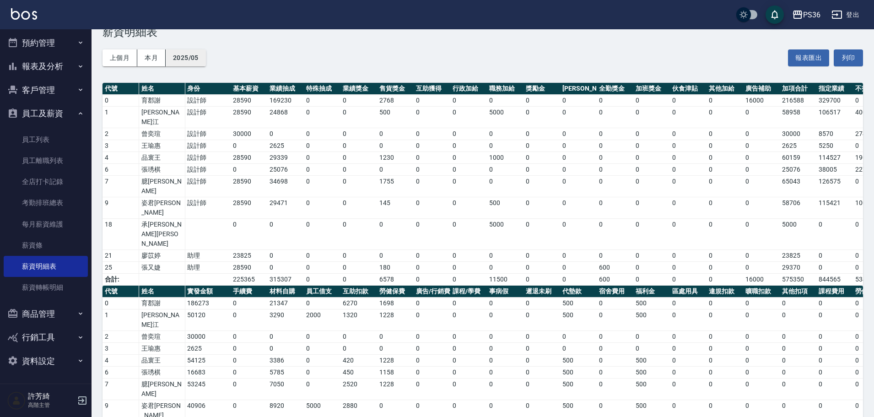
click at [189, 60] on button "2025/05" at bounding box center [186, 57] width 40 height 17
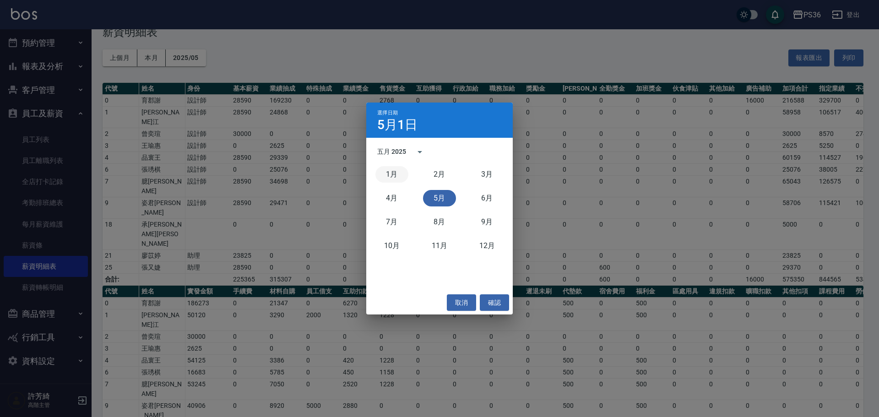
click at [398, 173] on button "1月" at bounding box center [391, 174] width 33 height 16
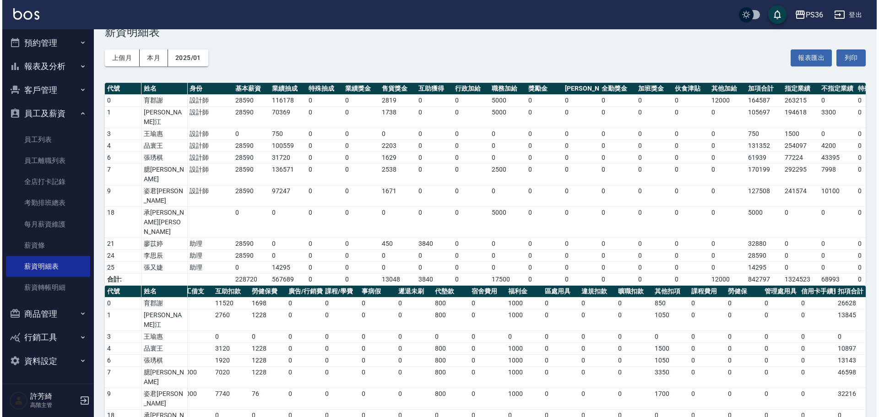
scroll to position [0, 136]
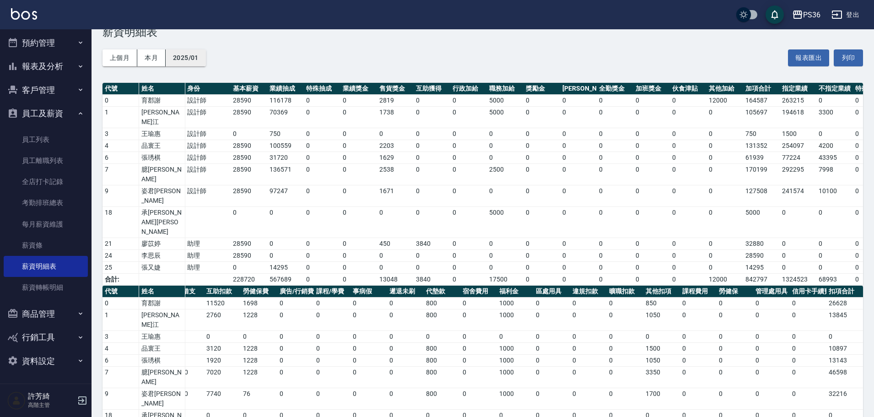
click at [190, 57] on button "2025/01" at bounding box center [186, 57] width 40 height 17
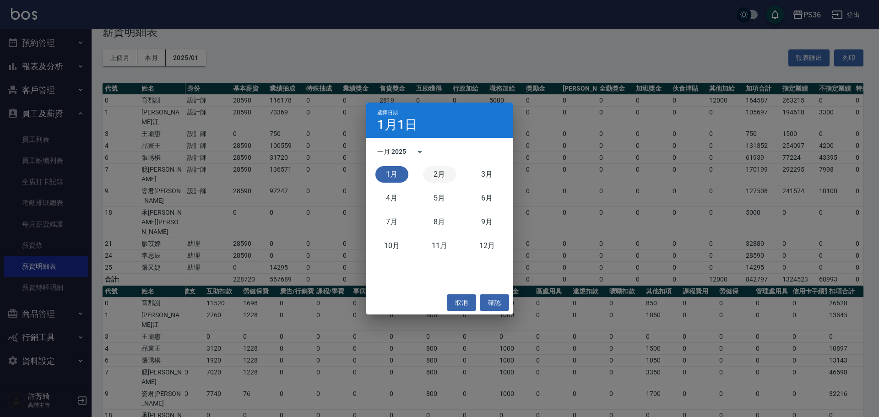
click at [454, 175] on button "2月" at bounding box center [439, 174] width 33 height 16
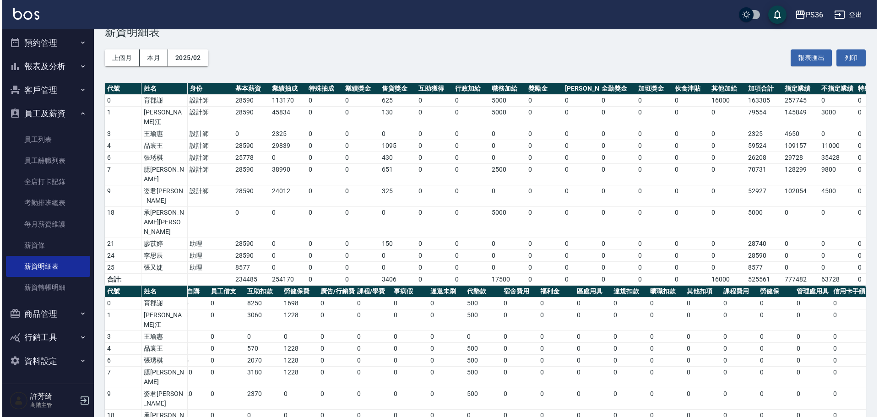
scroll to position [0, 136]
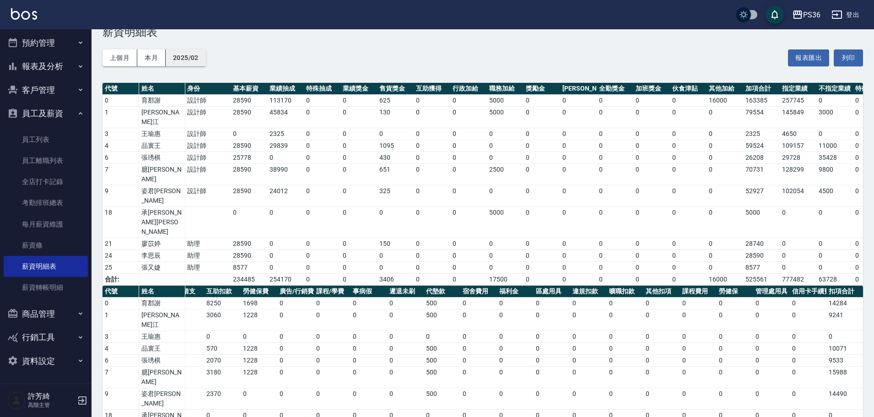
click at [180, 53] on button "2025/02" at bounding box center [186, 57] width 40 height 17
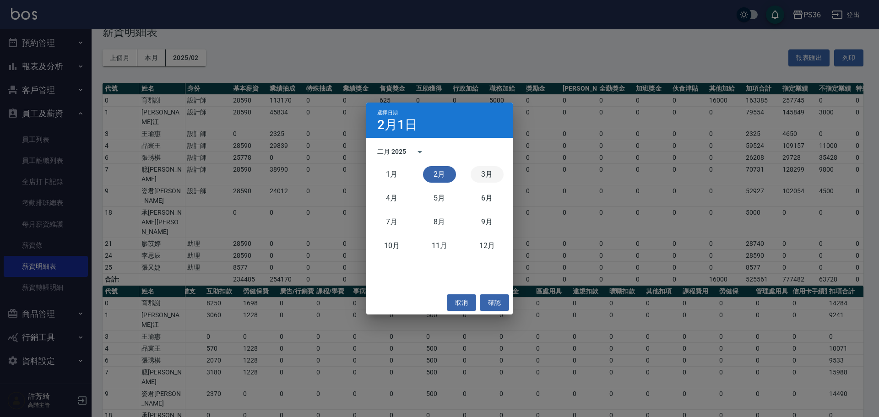
click at [487, 170] on button "3月" at bounding box center [487, 174] width 33 height 16
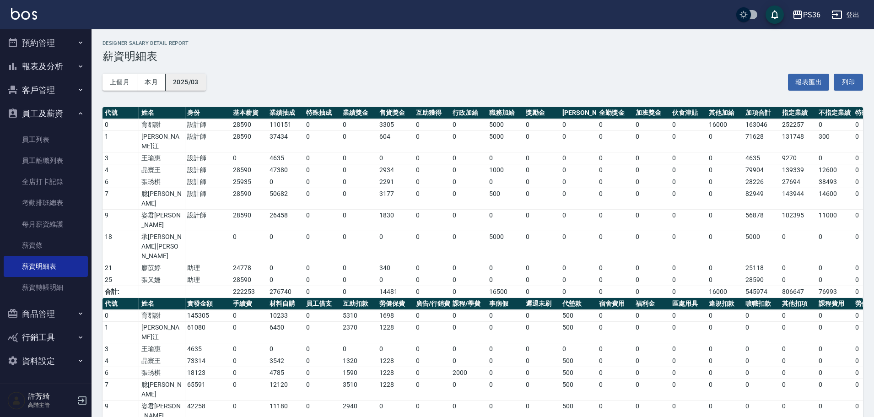
click at [186, 85] on button "2025/03" at bounding box center [186, 82] width 40 height 17
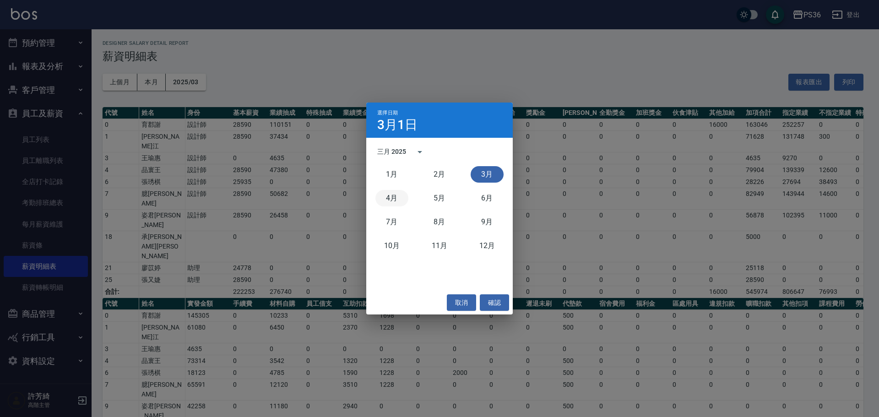
click at [393, 196] on button "4月" at bounding box center [391, 198] width 33 height 16
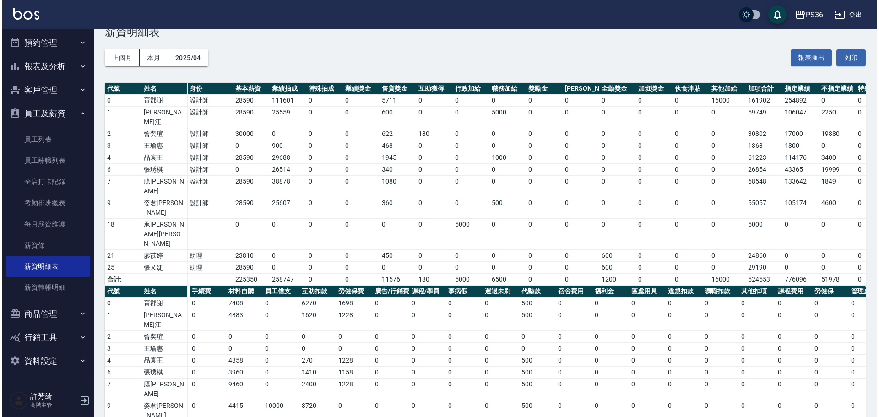
scroll to position [0, 136]
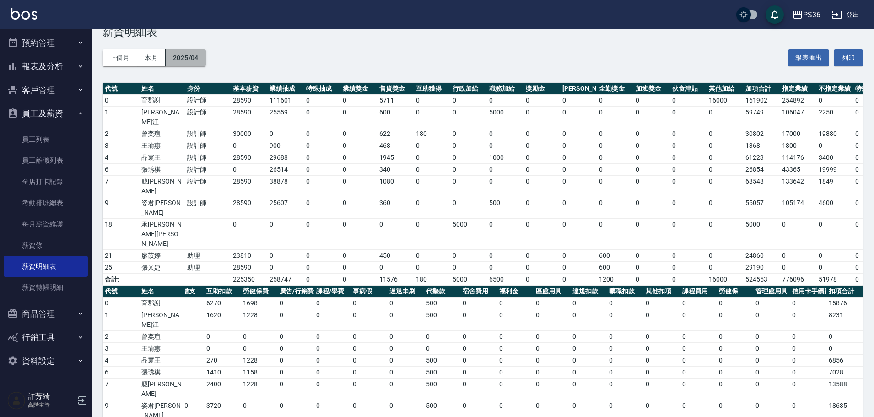
click at [188, 52] on button "2025/04" at bounding box center [186, 57] width 40 height 17
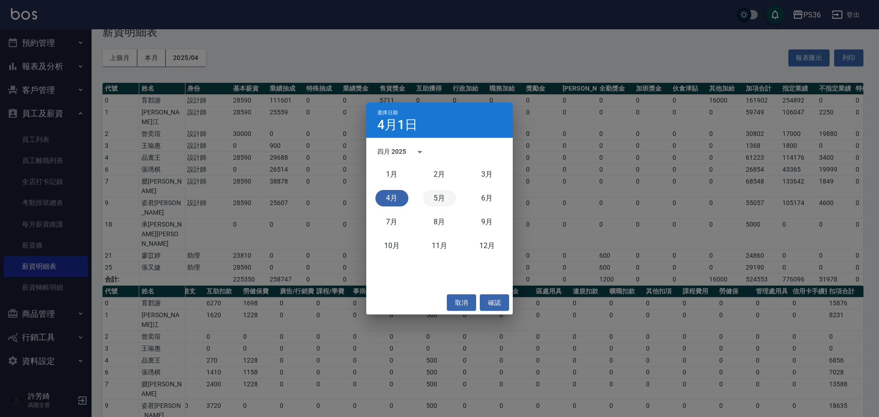
click at [435, 196] on button "5月" at bounding box center [439, 198] width 33 height 16
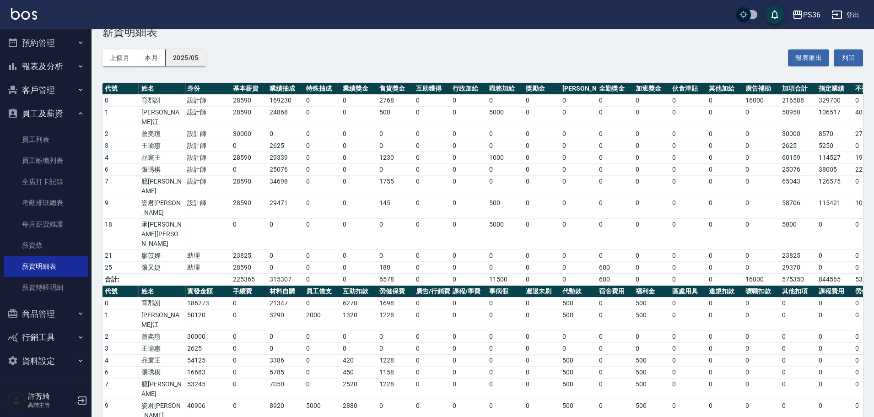
click at [182, 53] on button "2025/05" at bounding box center [186, 57] width 40 height 17
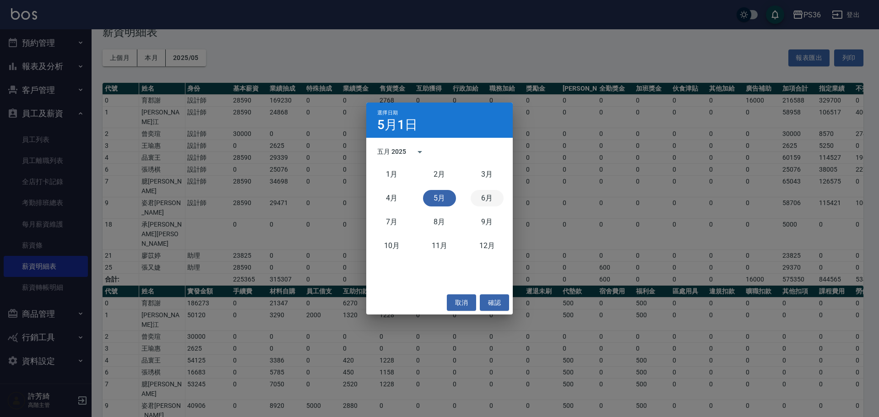
click at [487, 198] on button "6月" at bounding box center [487, 198] width 33 height 16
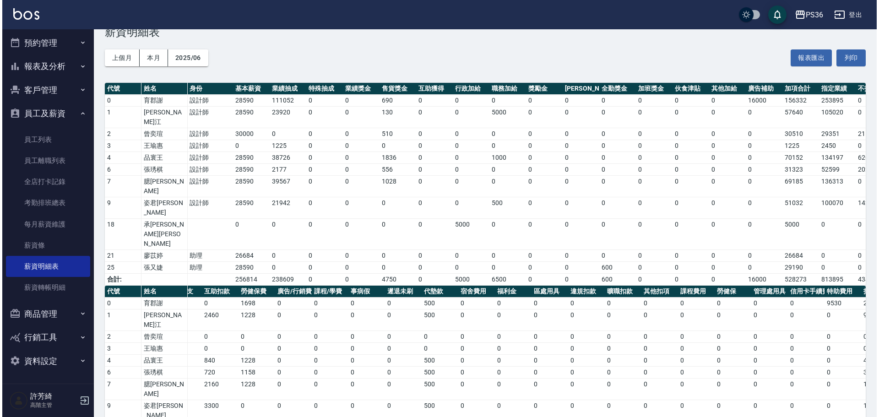
scroll to position [0, 173]
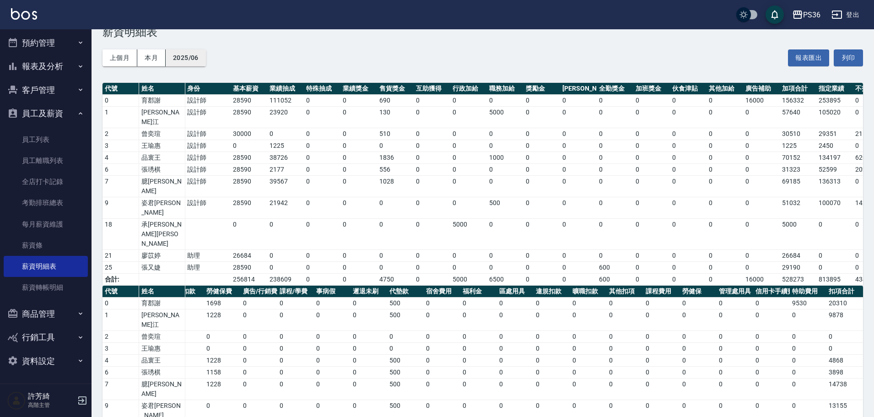
click at [170, 56] on button "2025/06" at bounding box center [186, 57] width 40 height 17
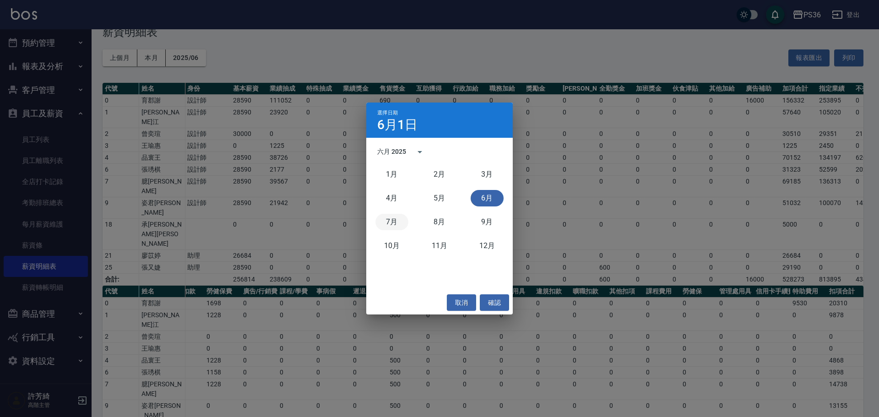
click at [388, 223] on button "7月" at bounding box center [391, 222] width 33 height 16
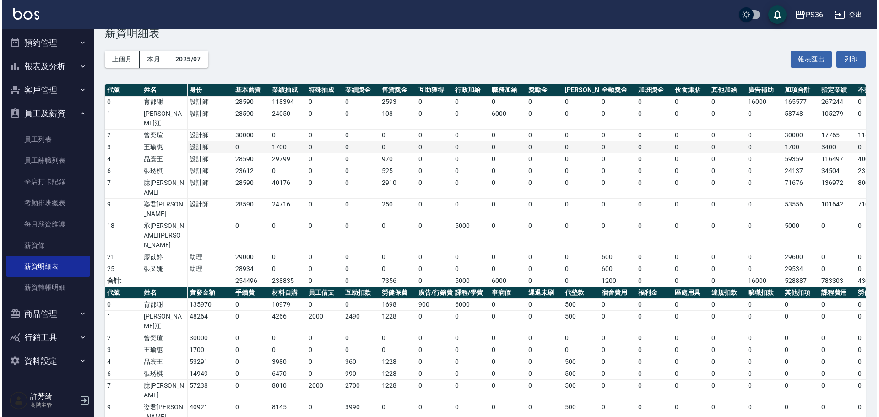
scroll to position [24, 0]
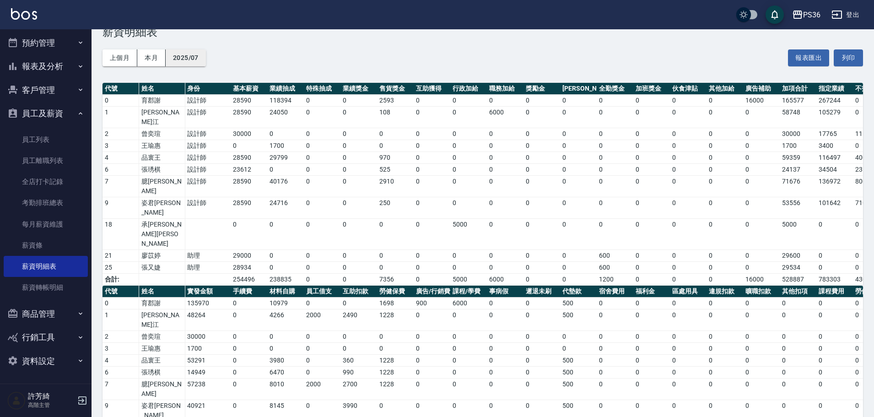
click at [188, 62] on button "2025/07" at bounding box center [186, 57] width 40 height 17
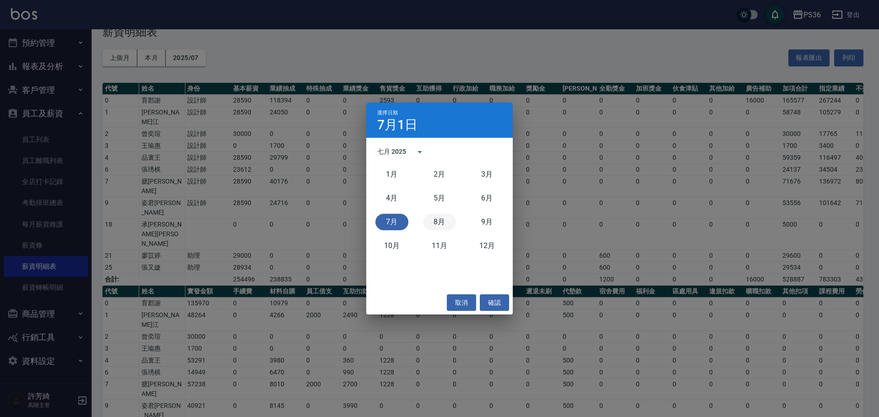
click at [429, 218] on button "8月" at bounding box center [439, 222] width 33 height 16
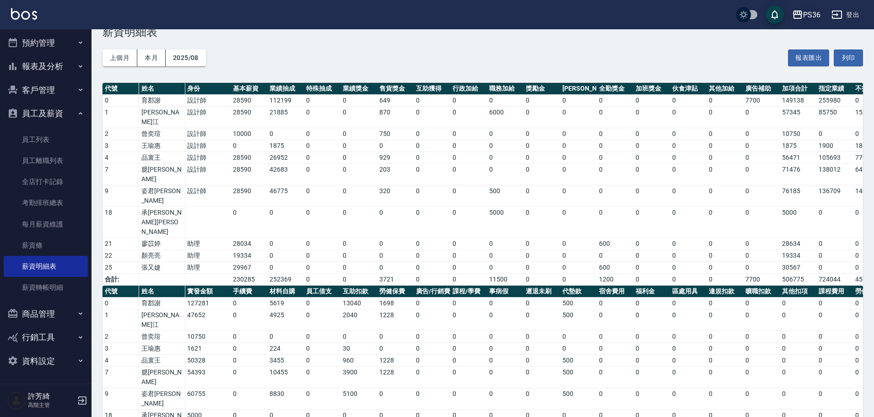
click at [812, 11] on div "PS36" at bounding box center [811, 14] width 17 height 11
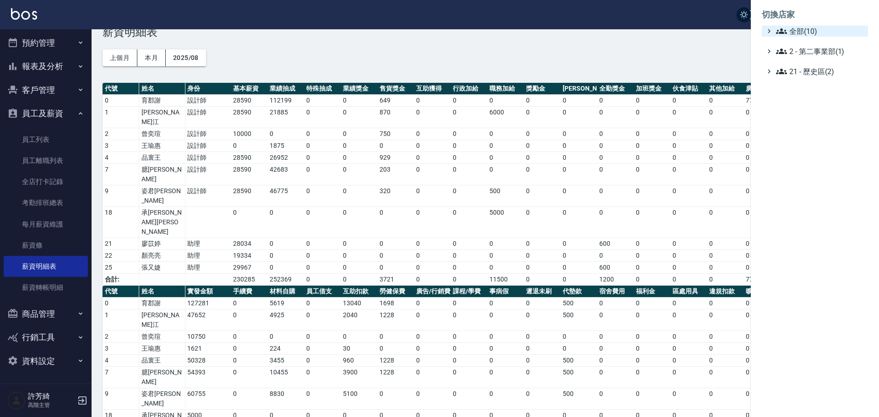
click at [815, 31] on span "全部(10)" at bounding box center [820, 31] width 88 height 11
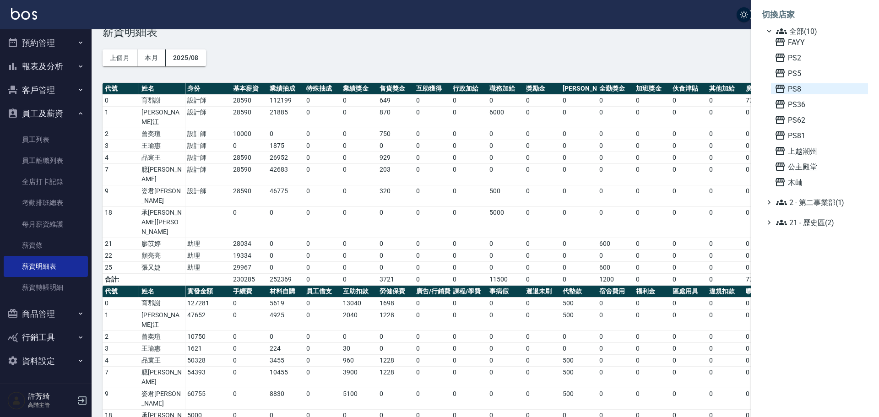
click at [797, 89] on span "PS8" at bounding box center [819, 88] width 90 height 11
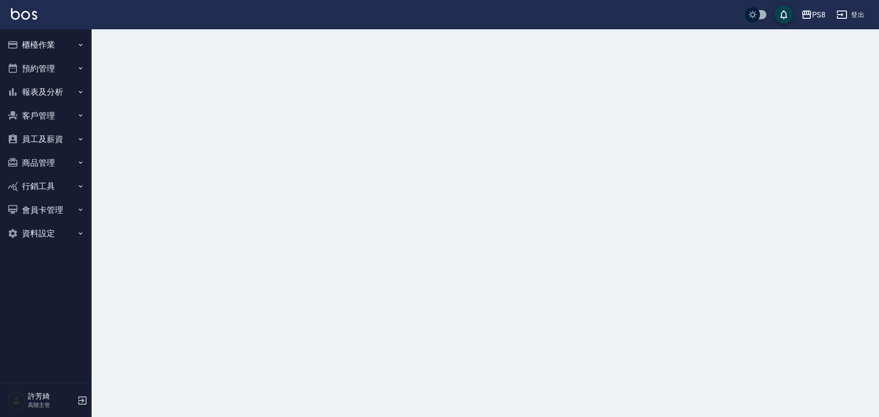
drag, startPoint x: 0, startPoint y: 0, endPoint x: 54, endPoint y: 173, distance: 181.0
click at [48, 142] on button "員工及薪資" at bounding box center [46, 139] width 84 height 24
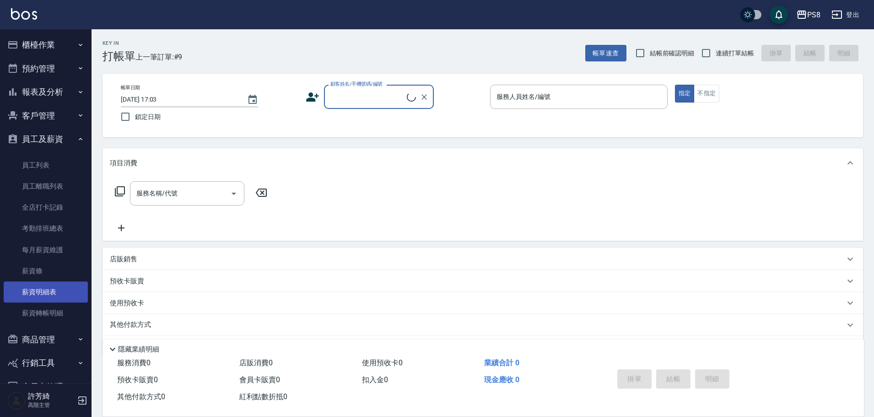
click at [51, 287] on link "薪資明細表" at bounding box center [46, 292] width 84 height 21
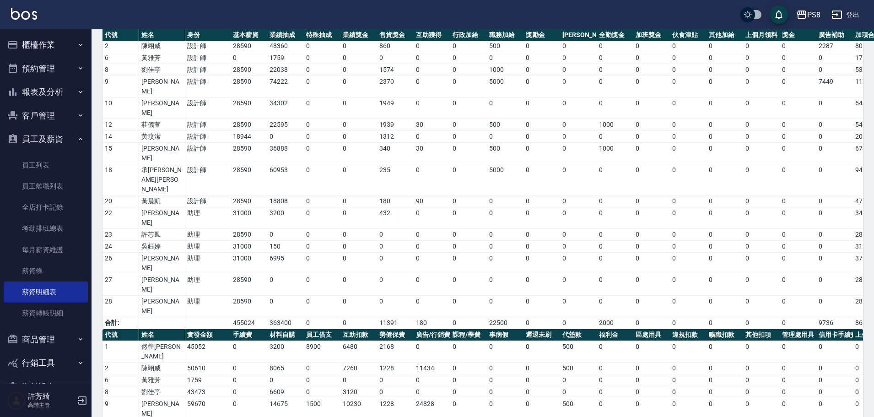
scroll to position [155, 0]
